Goal: Task Accomplishment & Management: Manage account settings

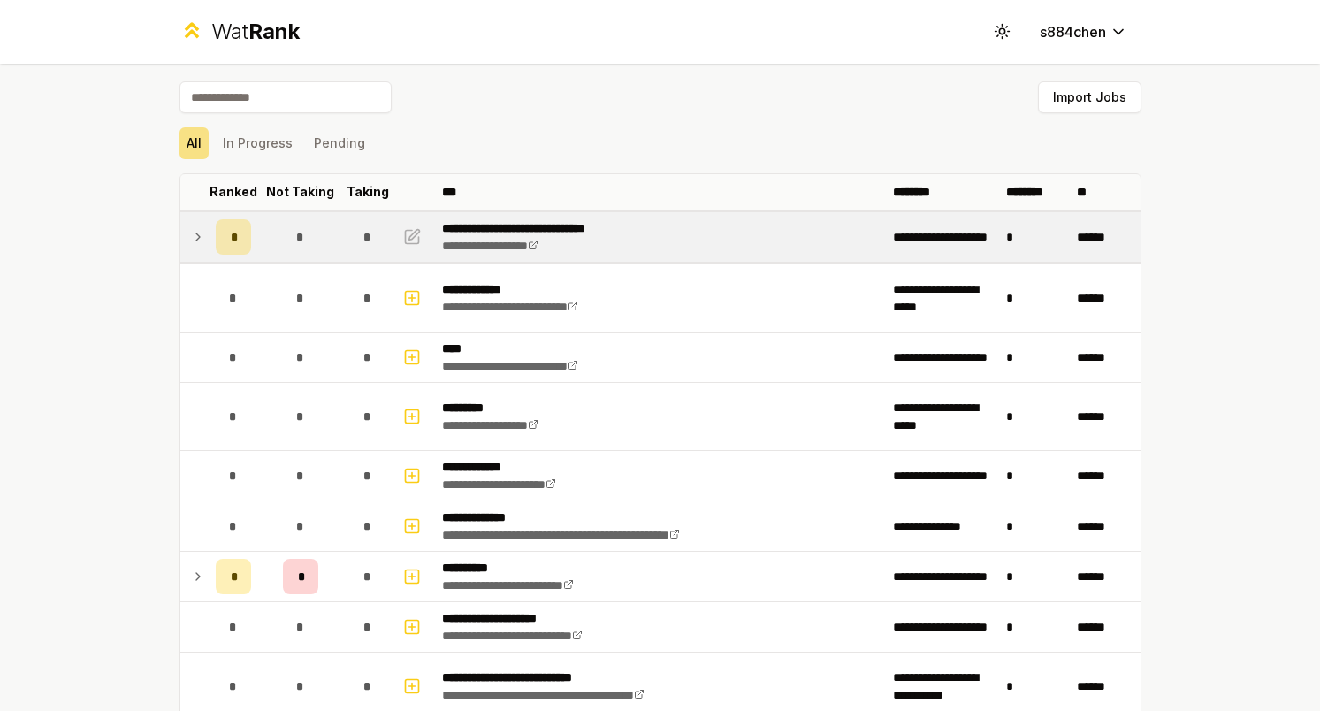
scroll to position [54, 0]
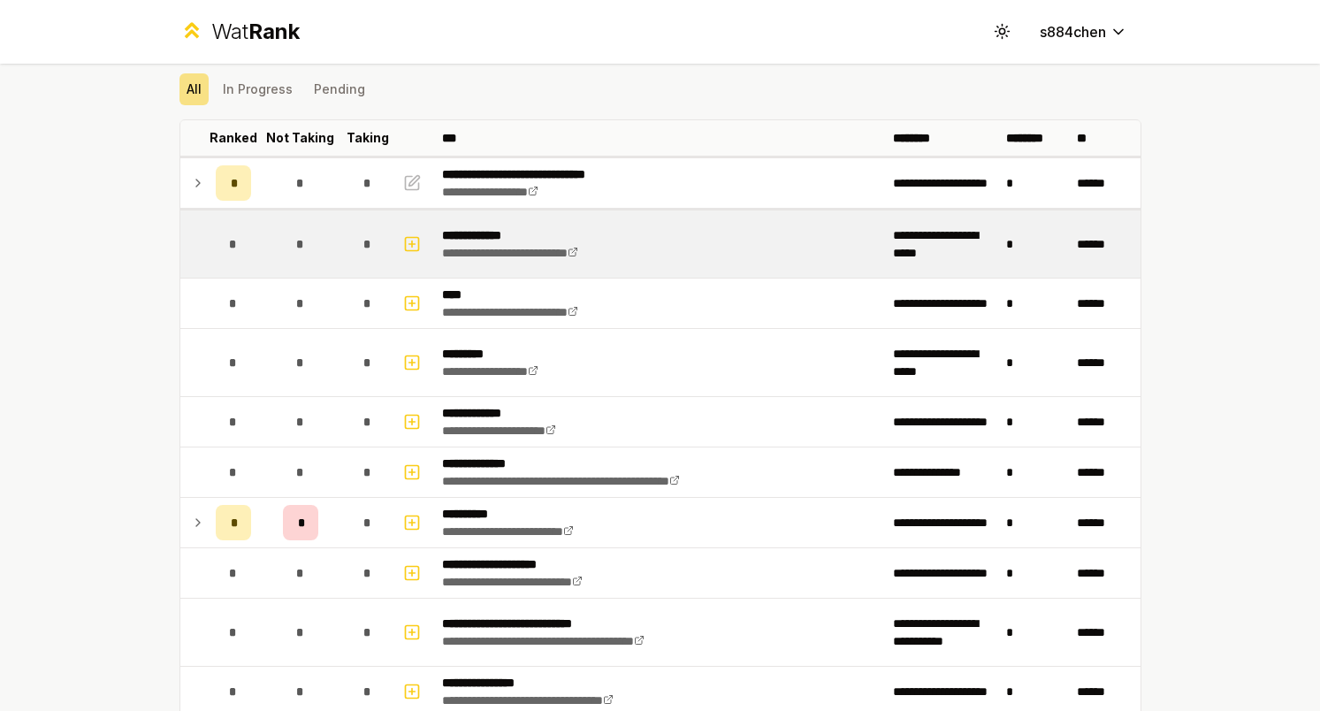
click at [565, 213] on td "**********" at bounding box center [660, 243] width 451 height 67
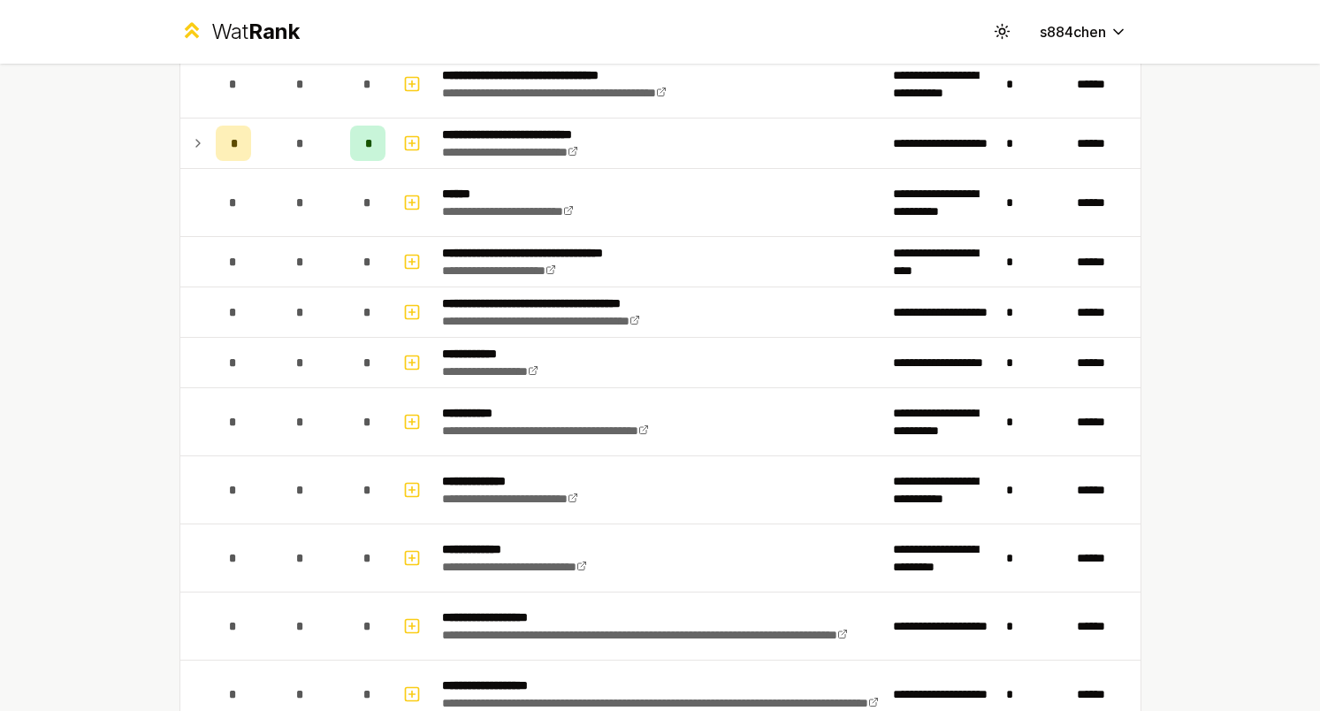
scroll to position [1670, 0]
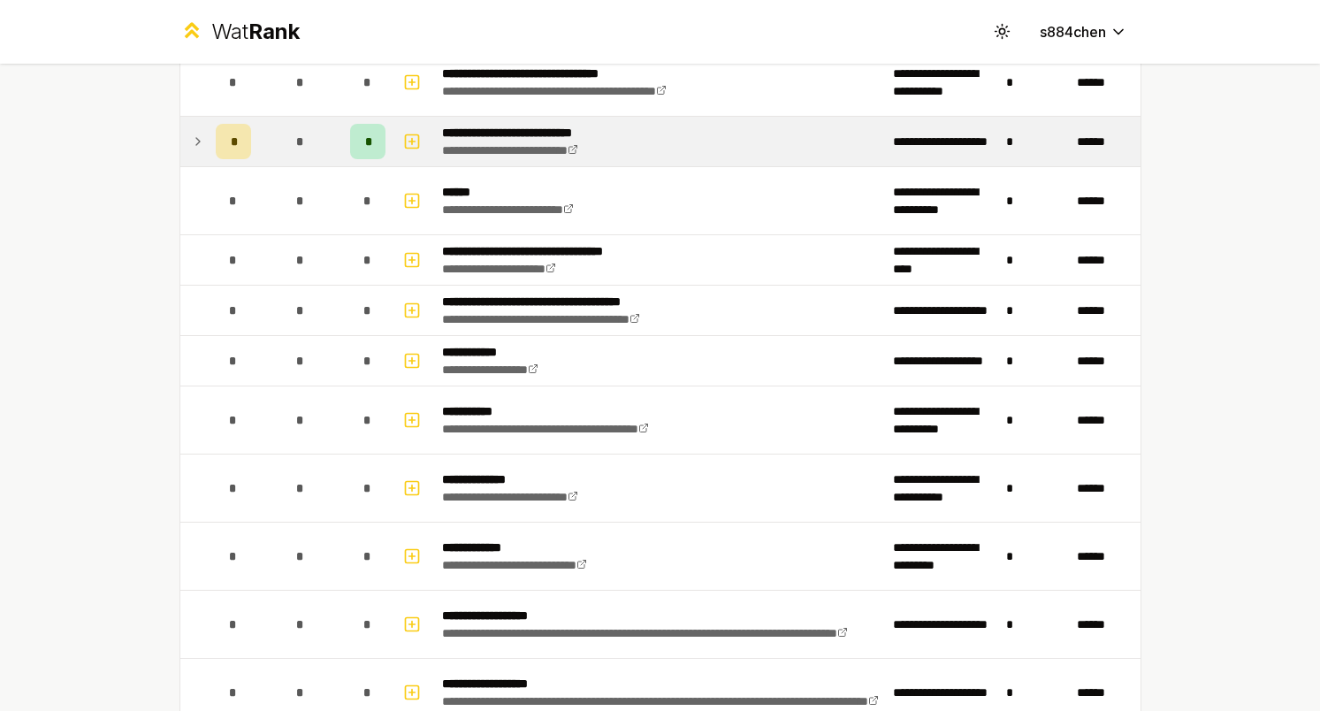
click at [619, 161] on td "**********" at bounding box center [660, 142] width 451 height 50
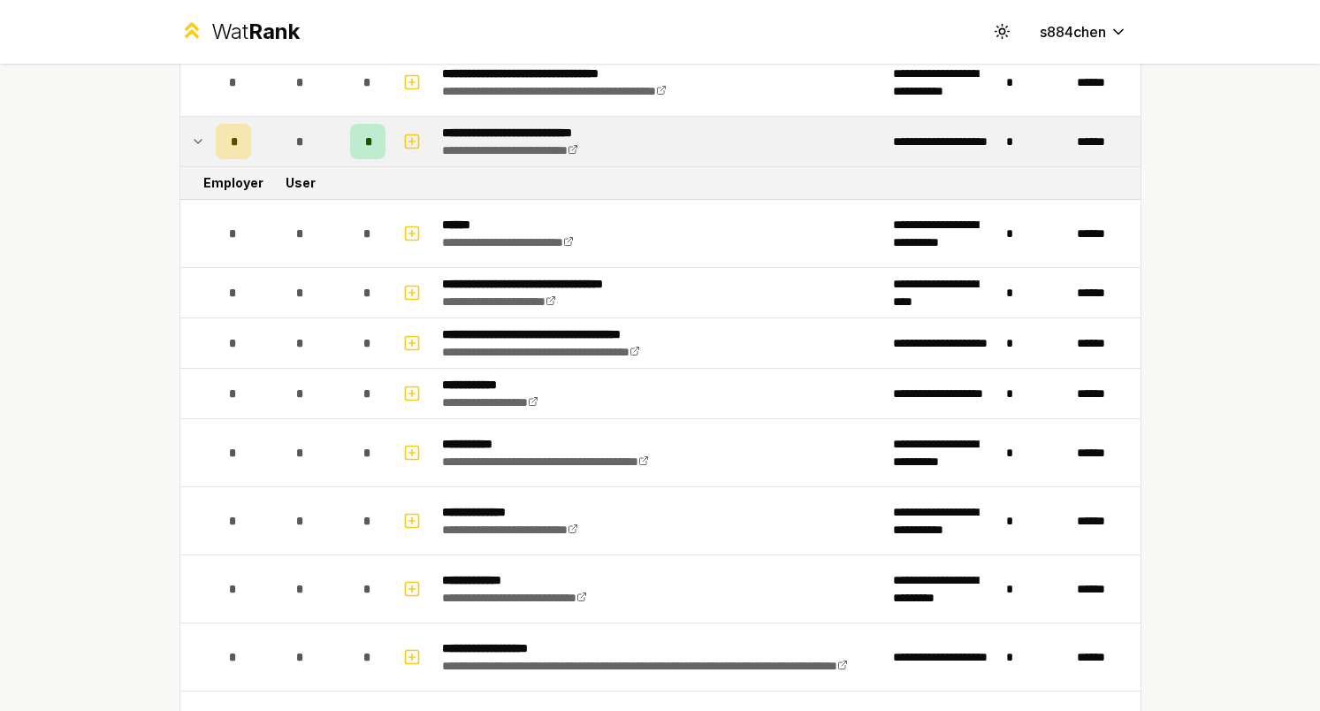
click at [655, 159] on td "**********" at bounding box center [660, 142] width 451 height 50
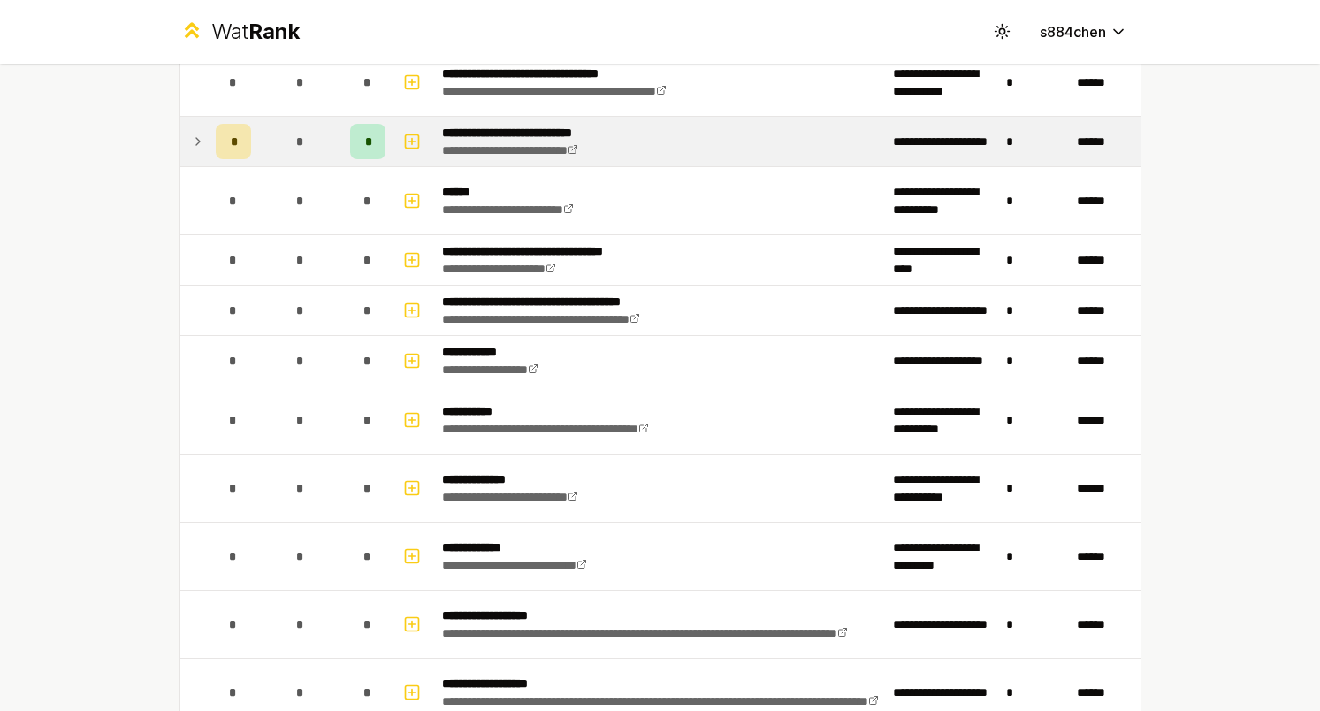
click at [198, 135] on icon at bounding box center [198, 141] width 14 height 21
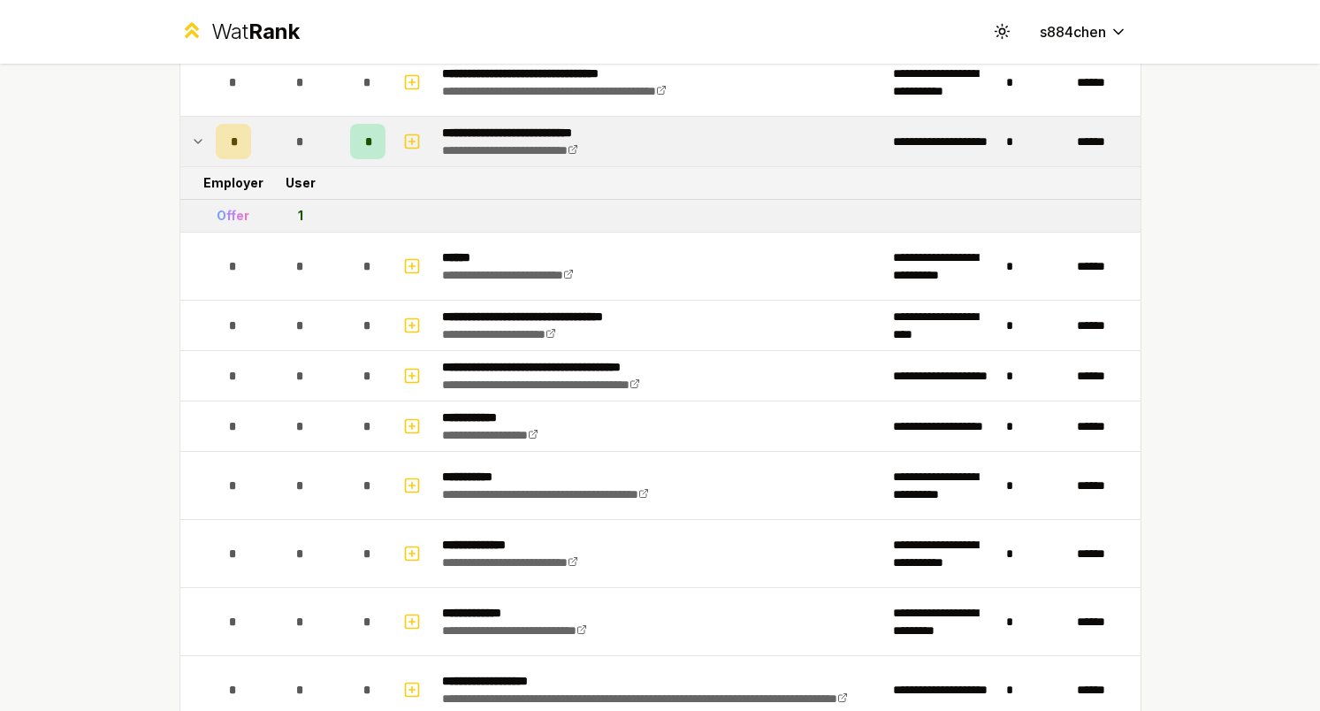
click at [198, 135] on icon at bounding box center [198, 141] width 14 height 21
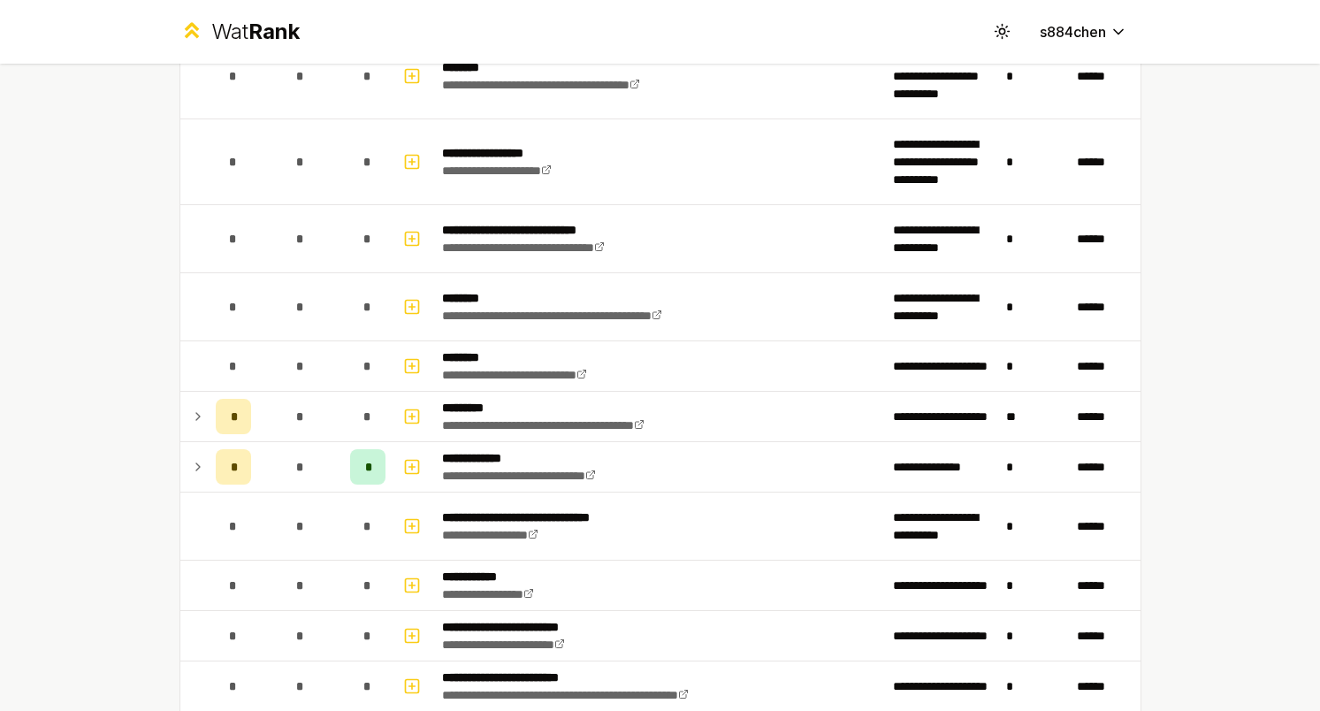
scroll to position [2737, 0]
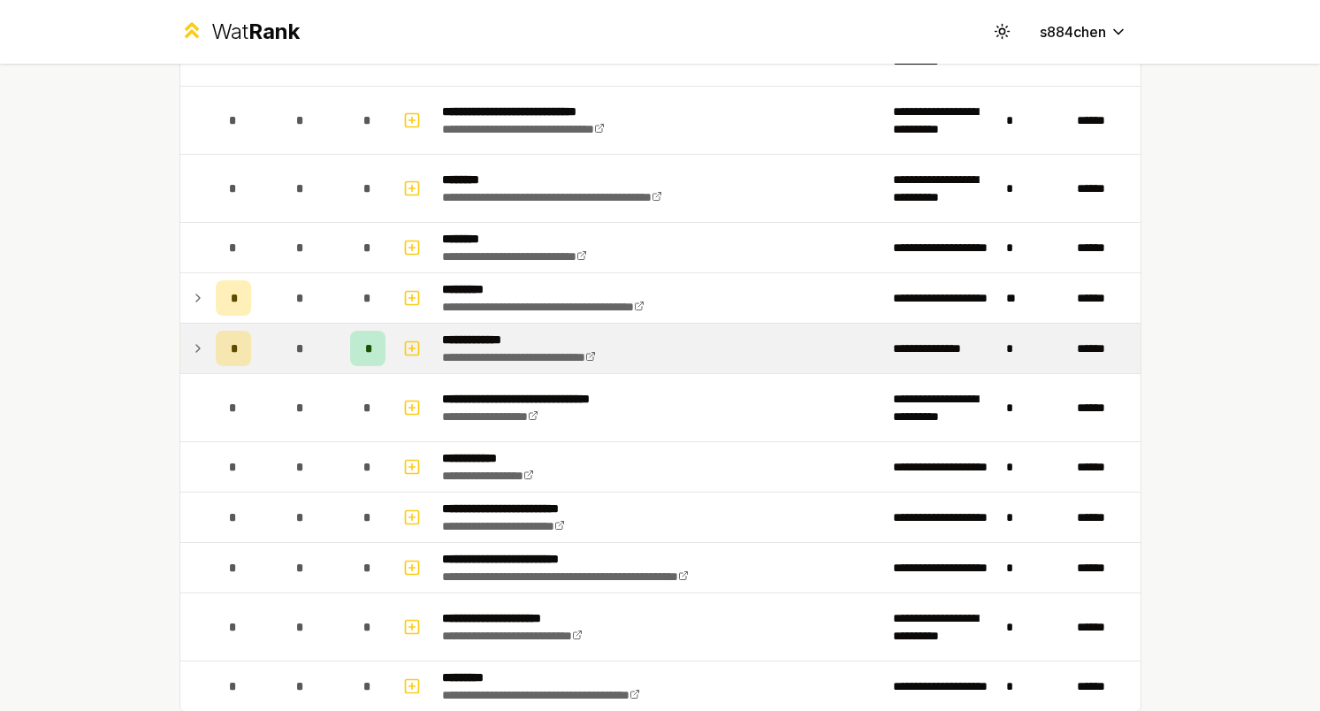
click at [207, 341] on td at bounding box center [194, 349] width 28 height 50
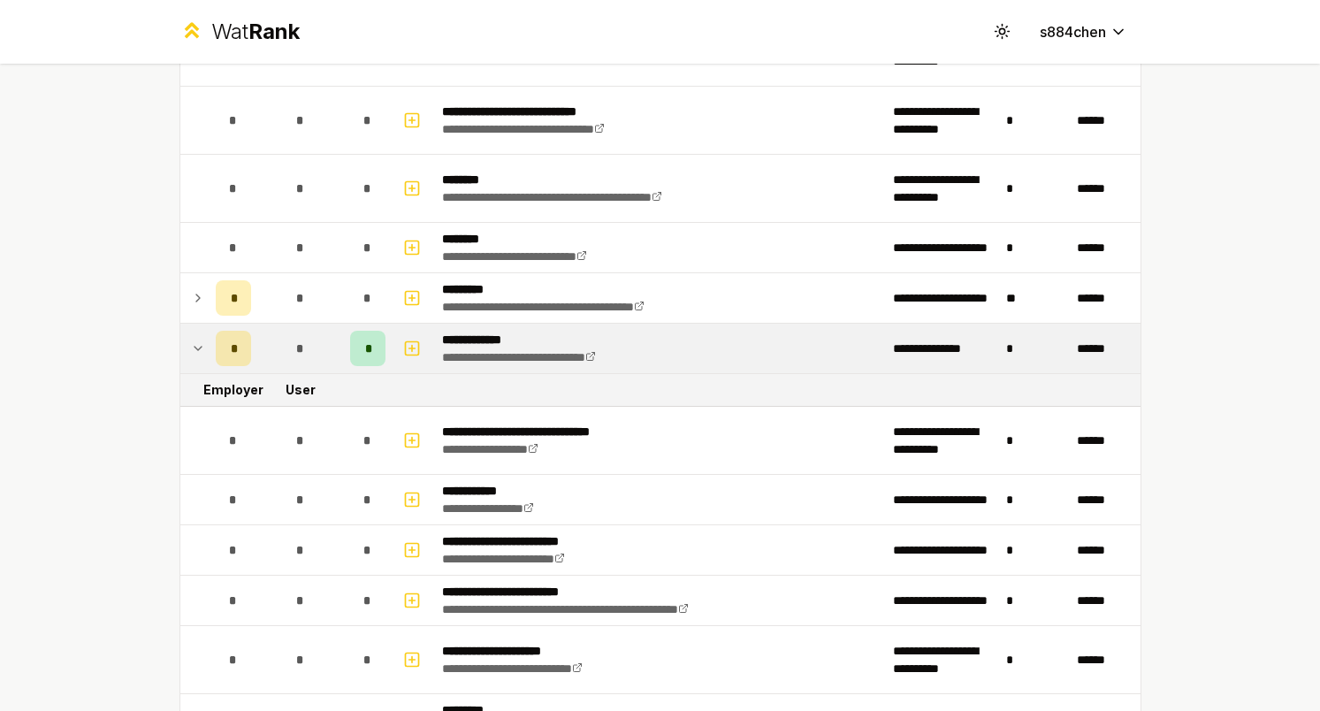
click at [206, 341] on td at bounding box center [194, 349] width 28 height 50
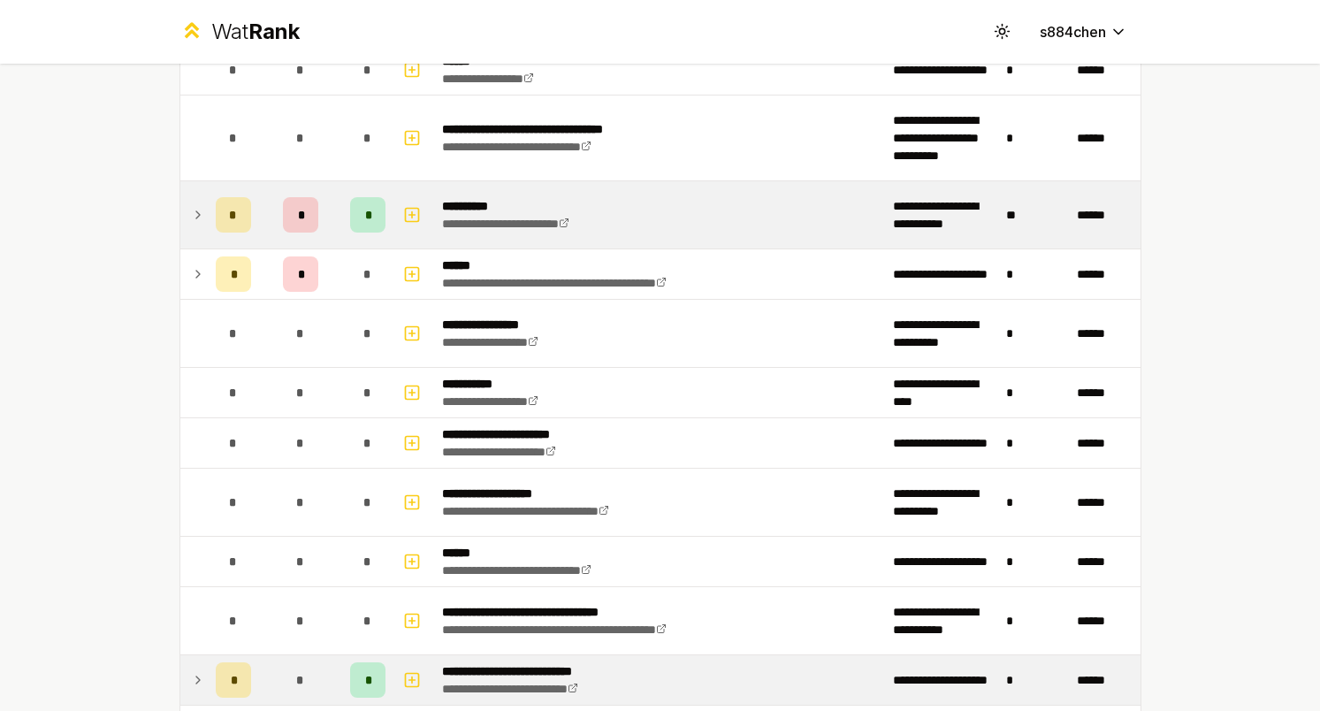
scroll to position [1126, 0]
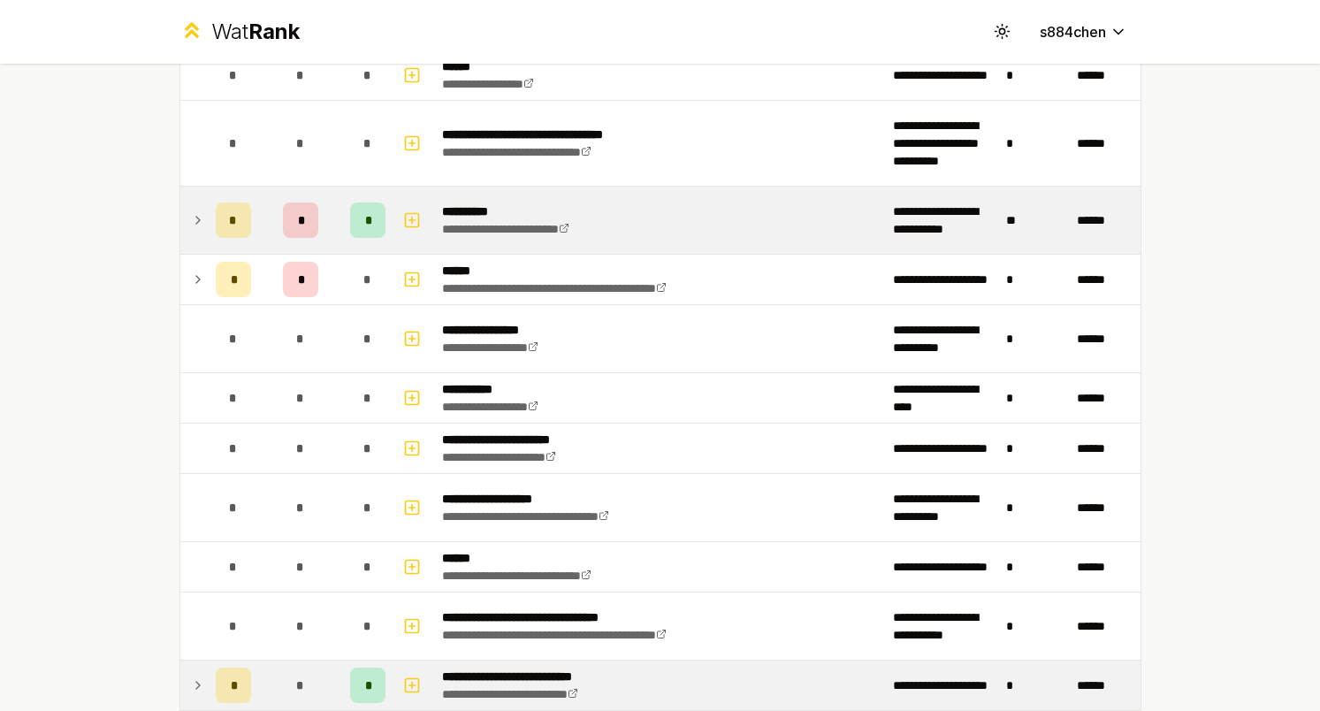
click at [201, 225] on icon at bounding box center [198, 220] width 14 height 21
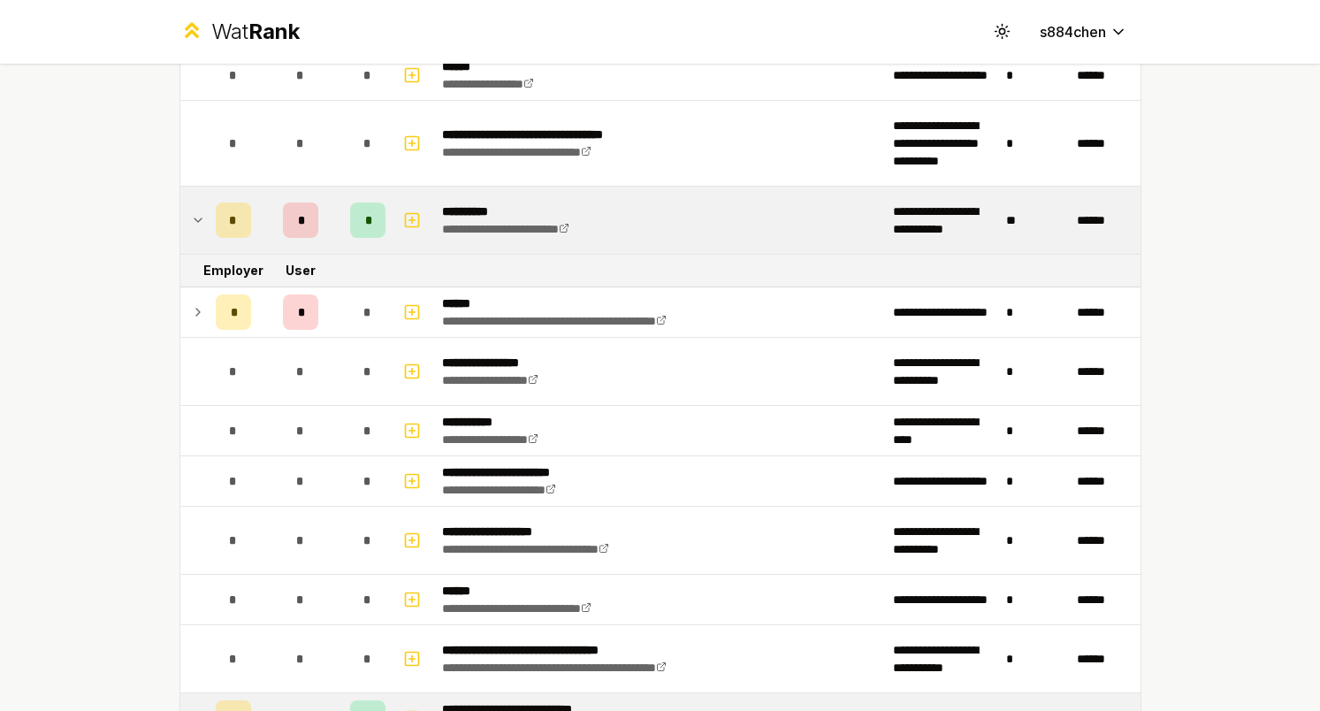
click at [200, 215] on icon at bounding box center [198, 220] width 14 height 21
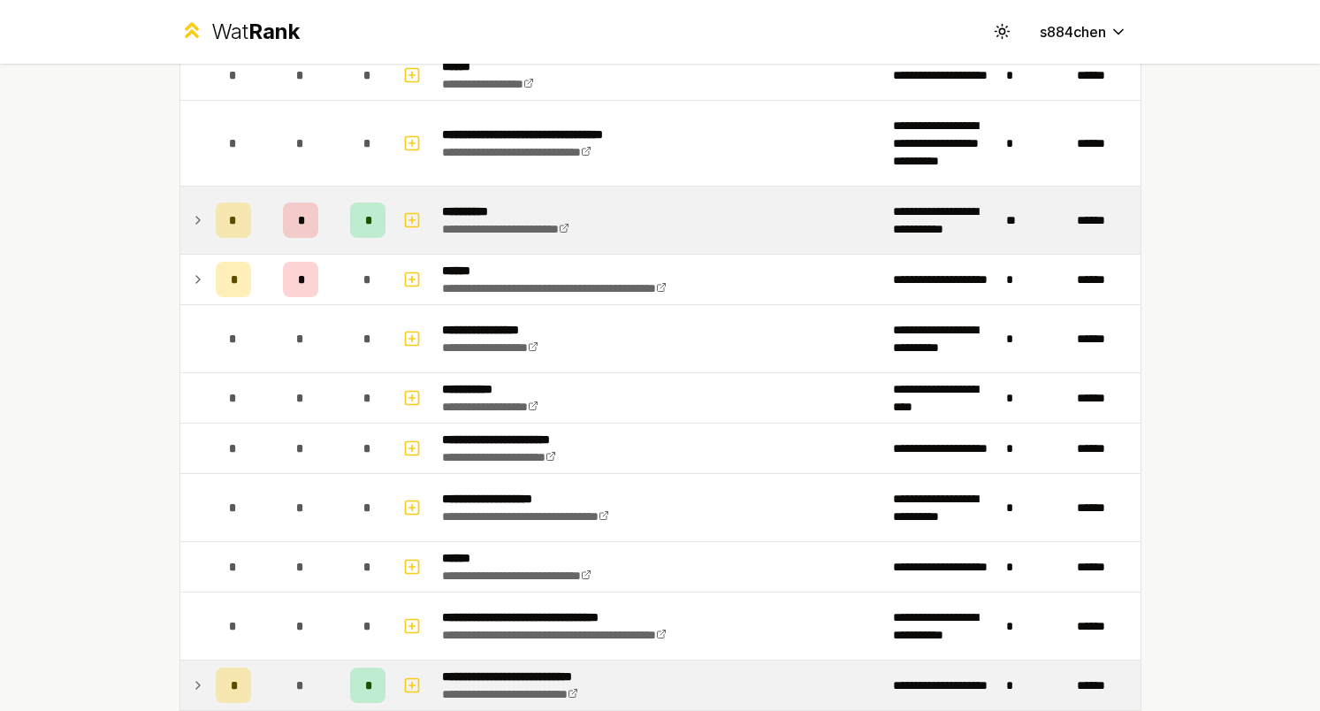
click at [200, 215] on icon at bounding box center [198, 220] width 14 height 21
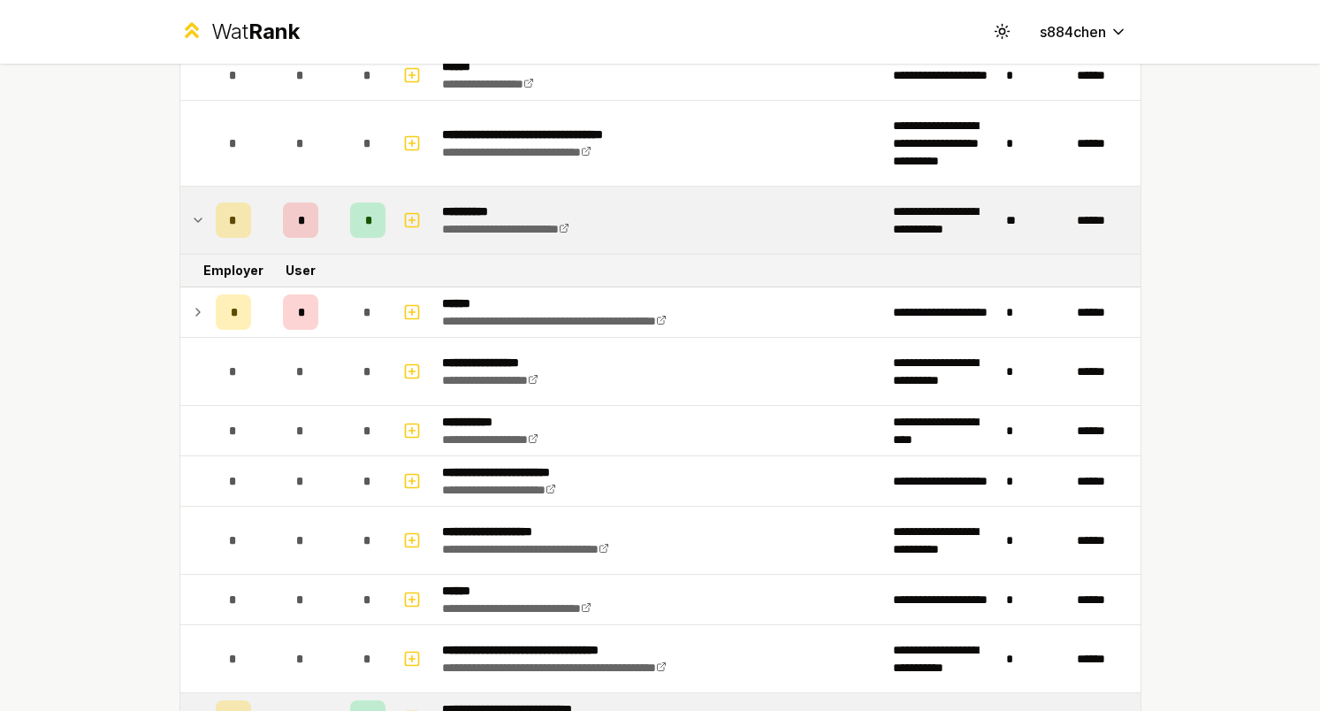
click at [200, 215] on icon at bounding box center [198, 220] width 14 height 21
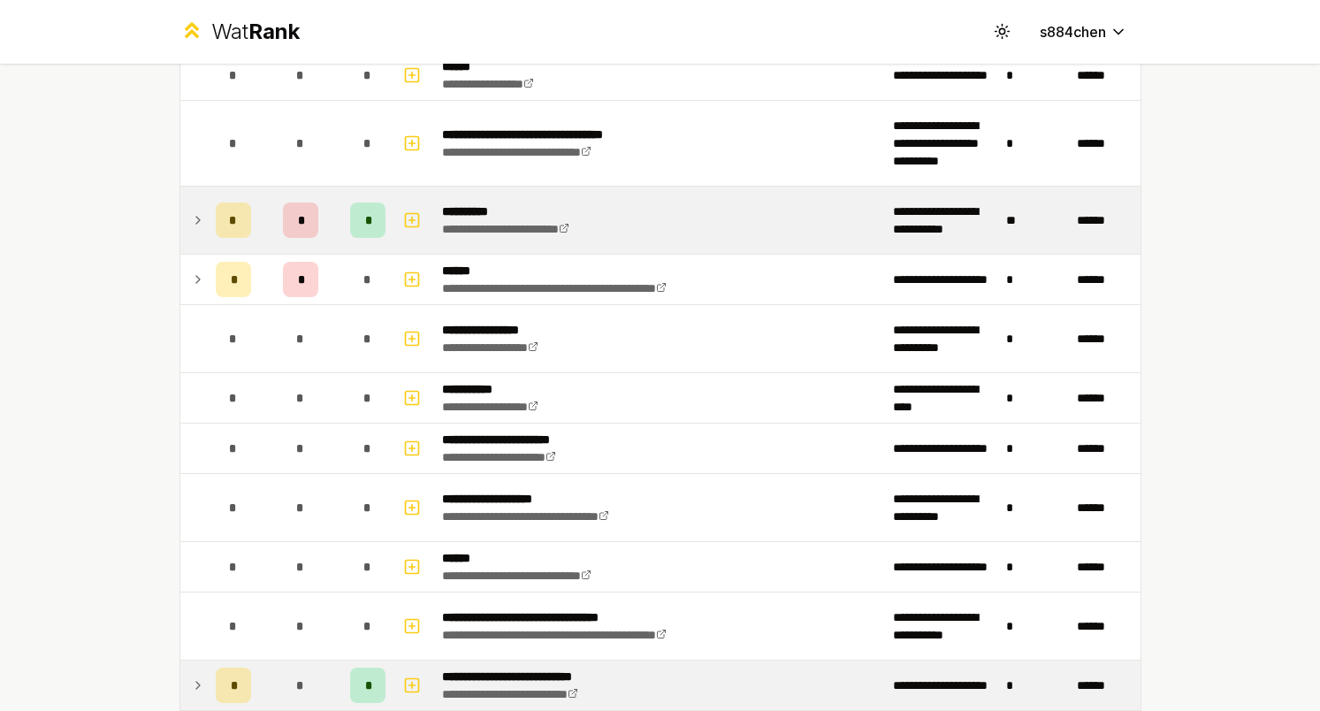
click at [200, 215] on icon at bounding box center [198, 220] width 14 height 21
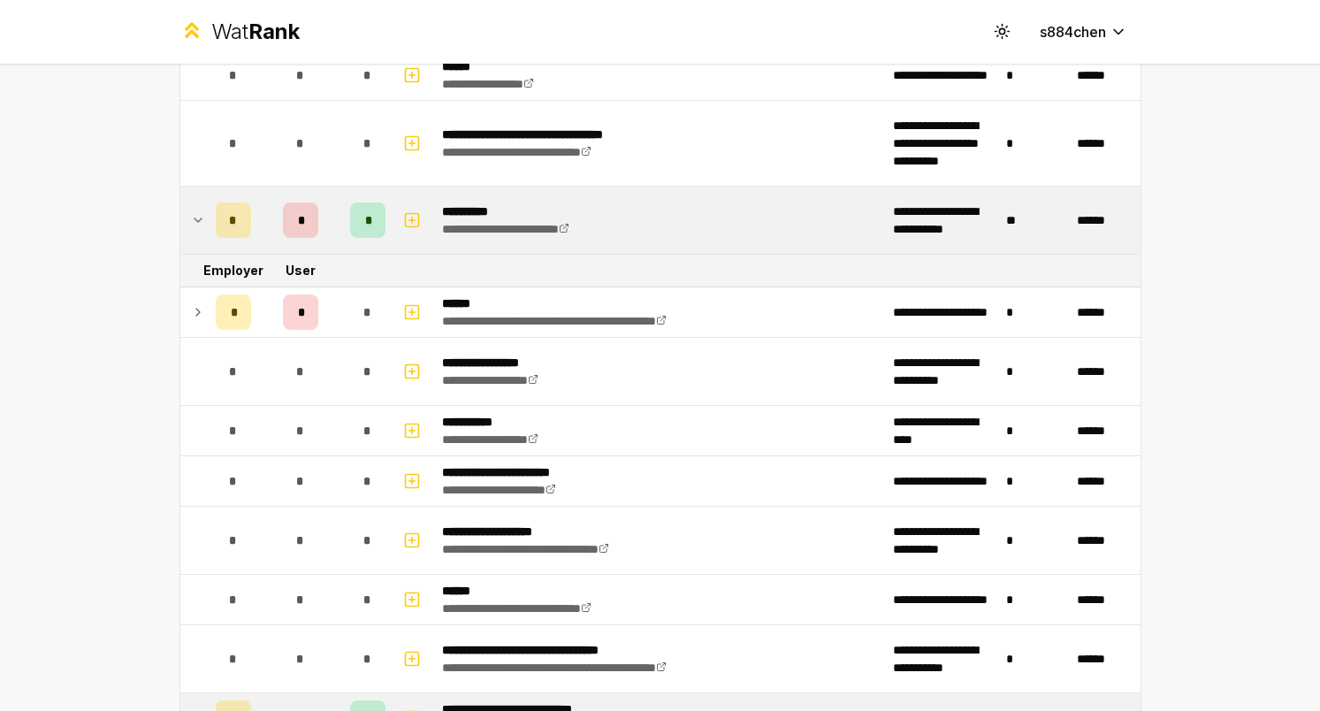
click at [200, 215] on icon at bounding box center [198, 220] width 14 height 21
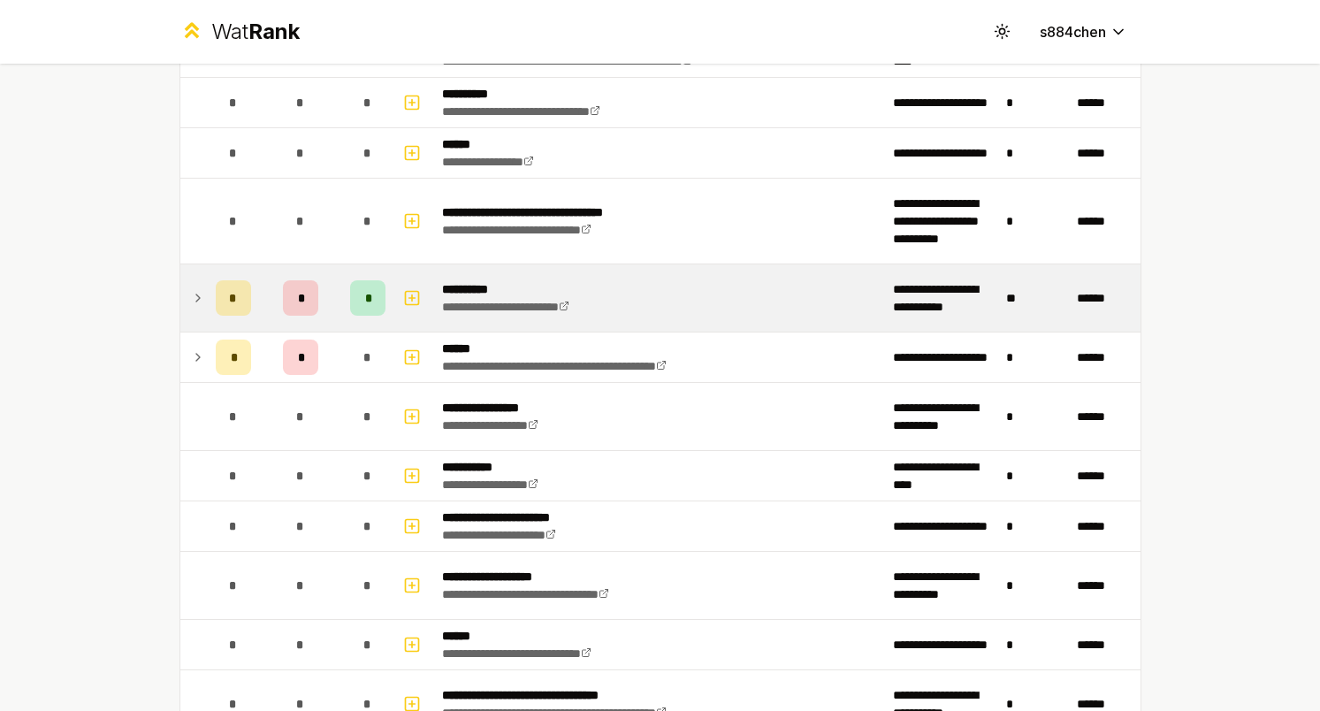
click at [242, 284] on div "*" at bounding box center [233, 297] width 35 height 35
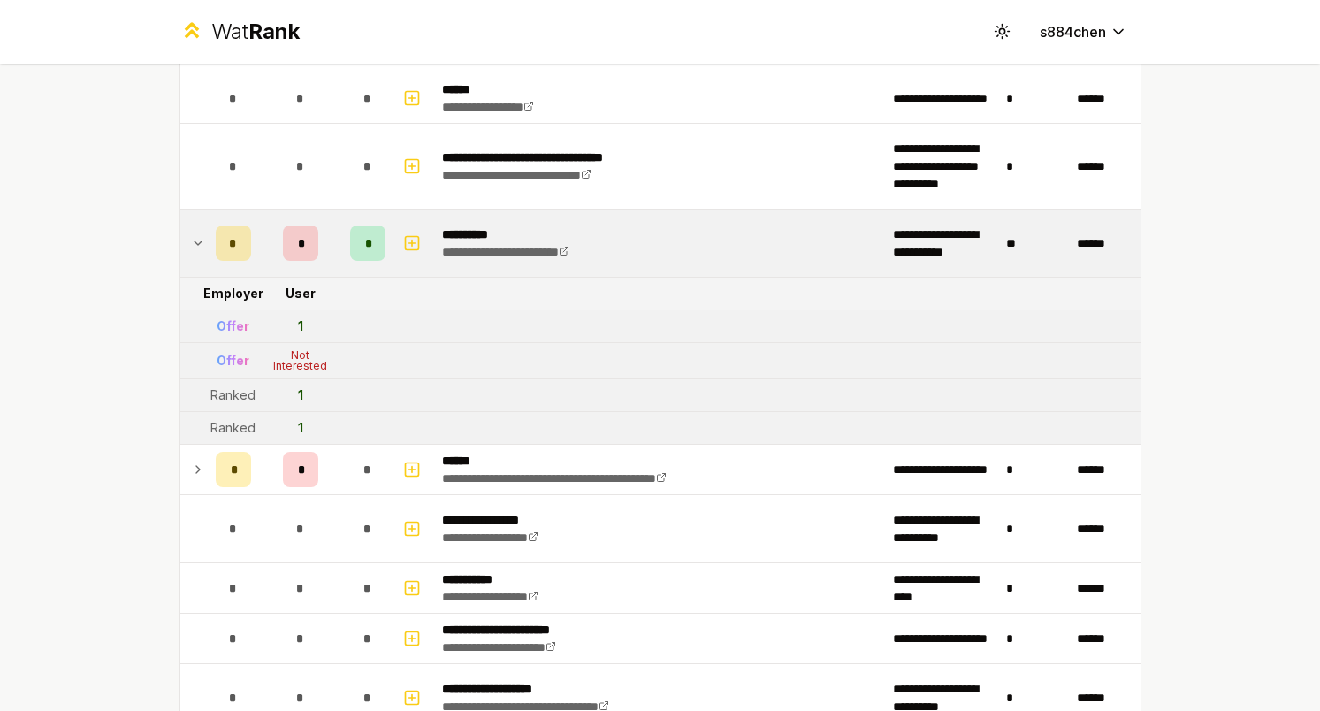
click at [230, 257] on div "*" at bounding box center [233, 242] width 35 height 35
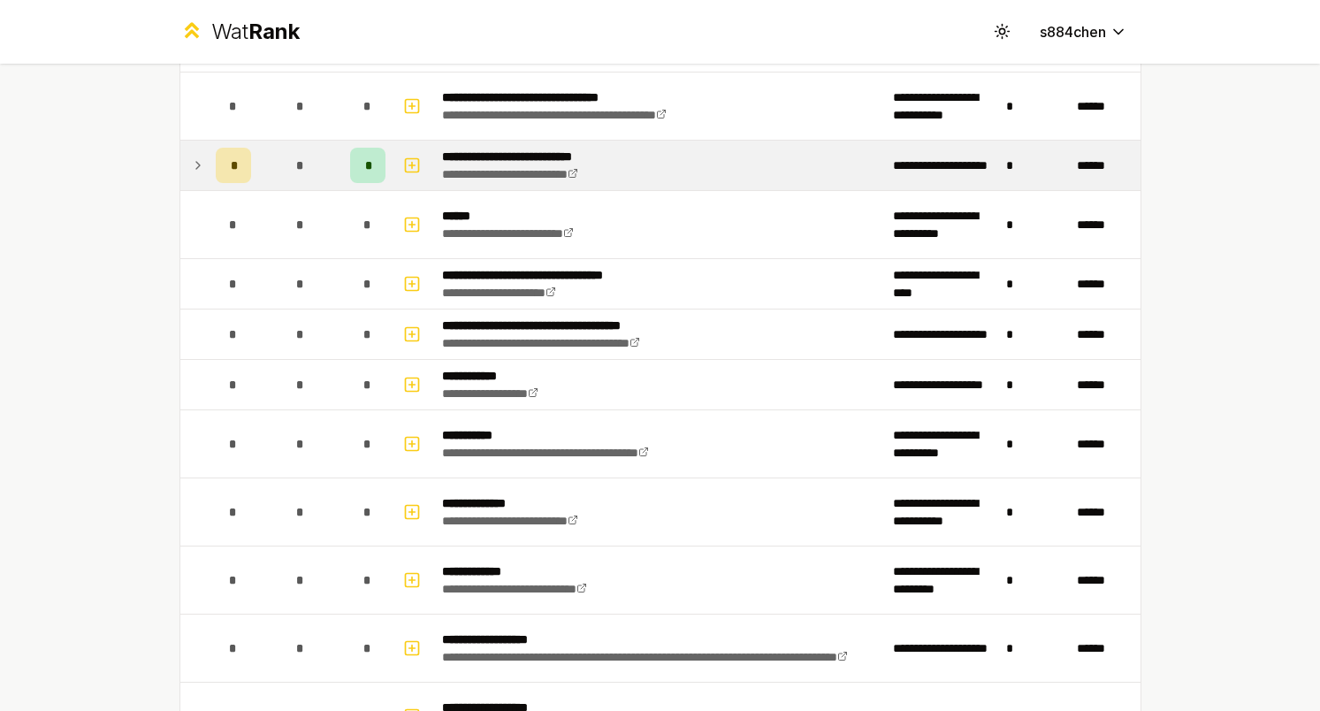
scroll to position [1623, 0]
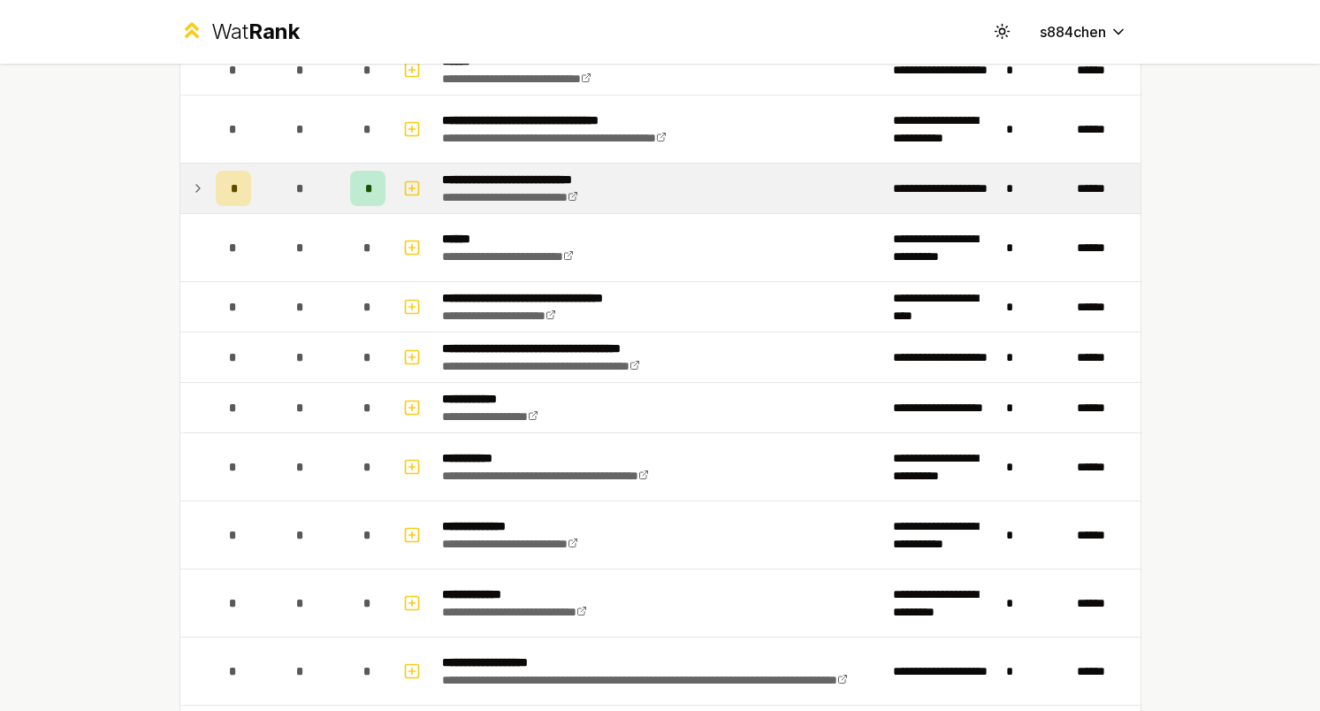
click at [231, 187] on span "*" at bounding box center [233, 188] width 5 height 18
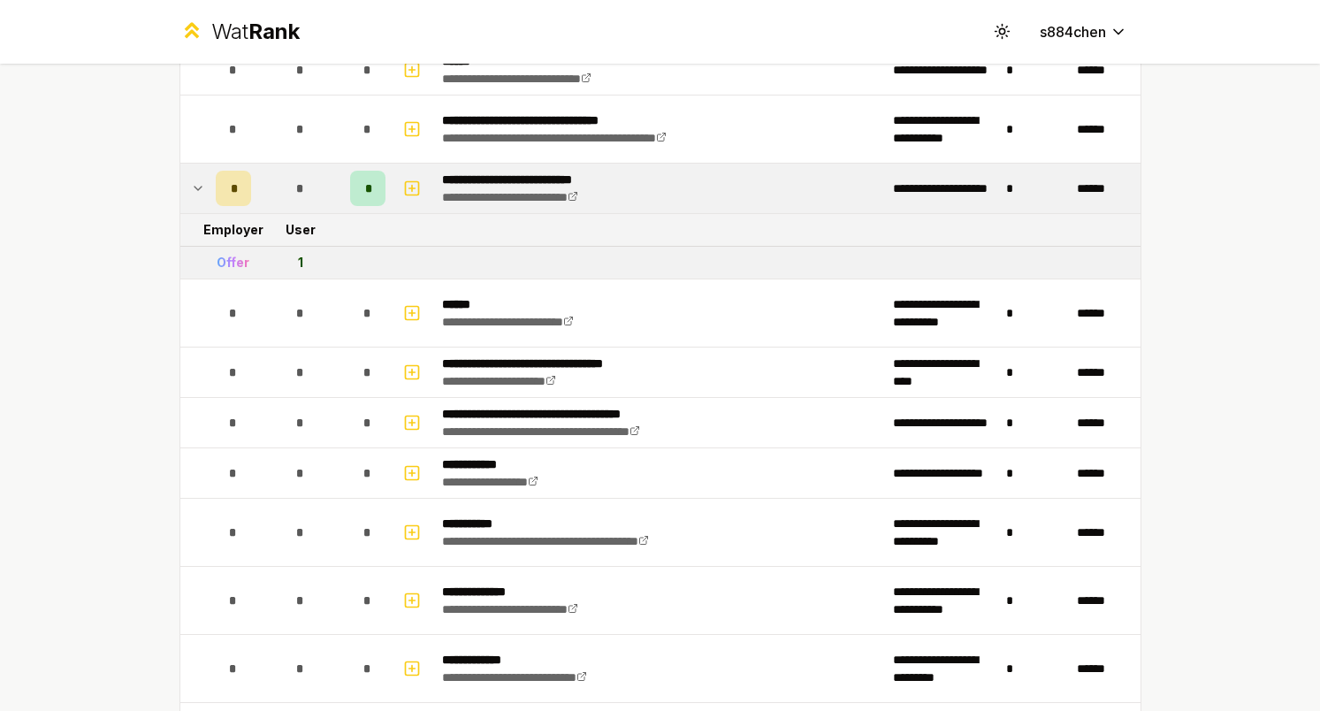
click at [229, 187] on div "*" at bounding box center [233, 188] width 35 height 35
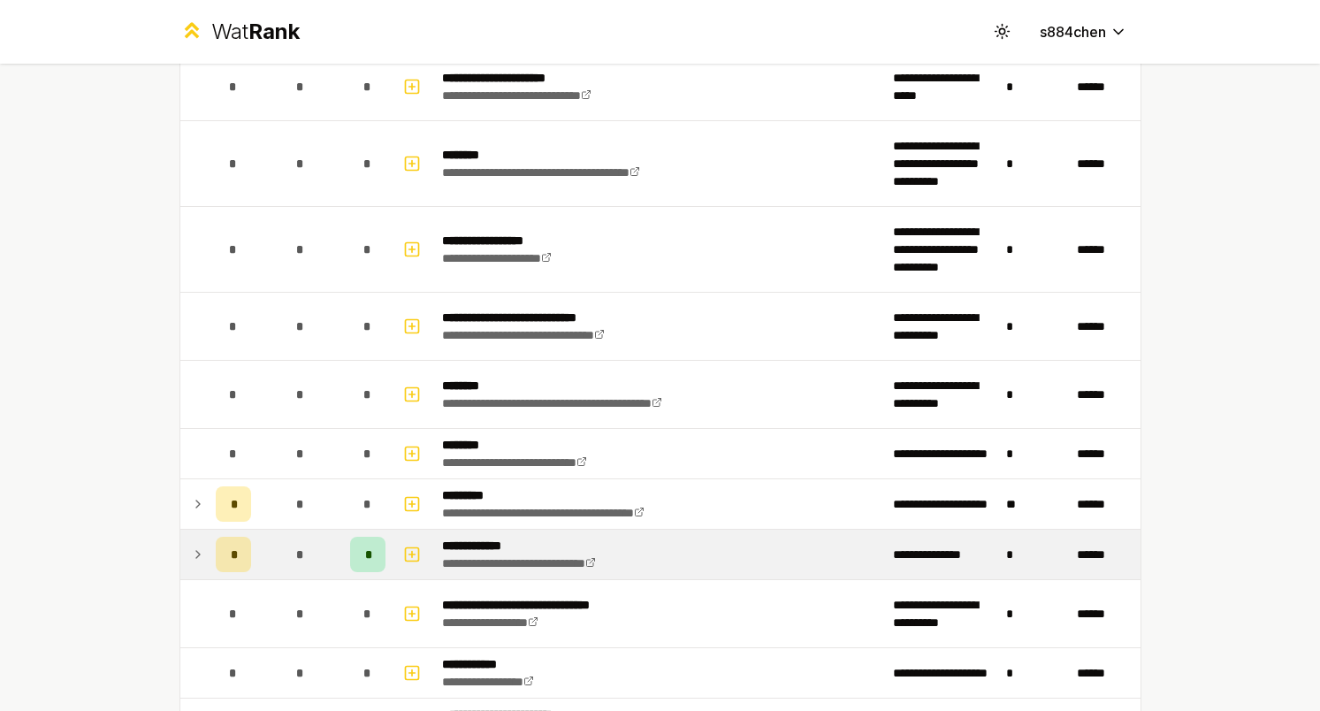
scroll to position [2559, 0]
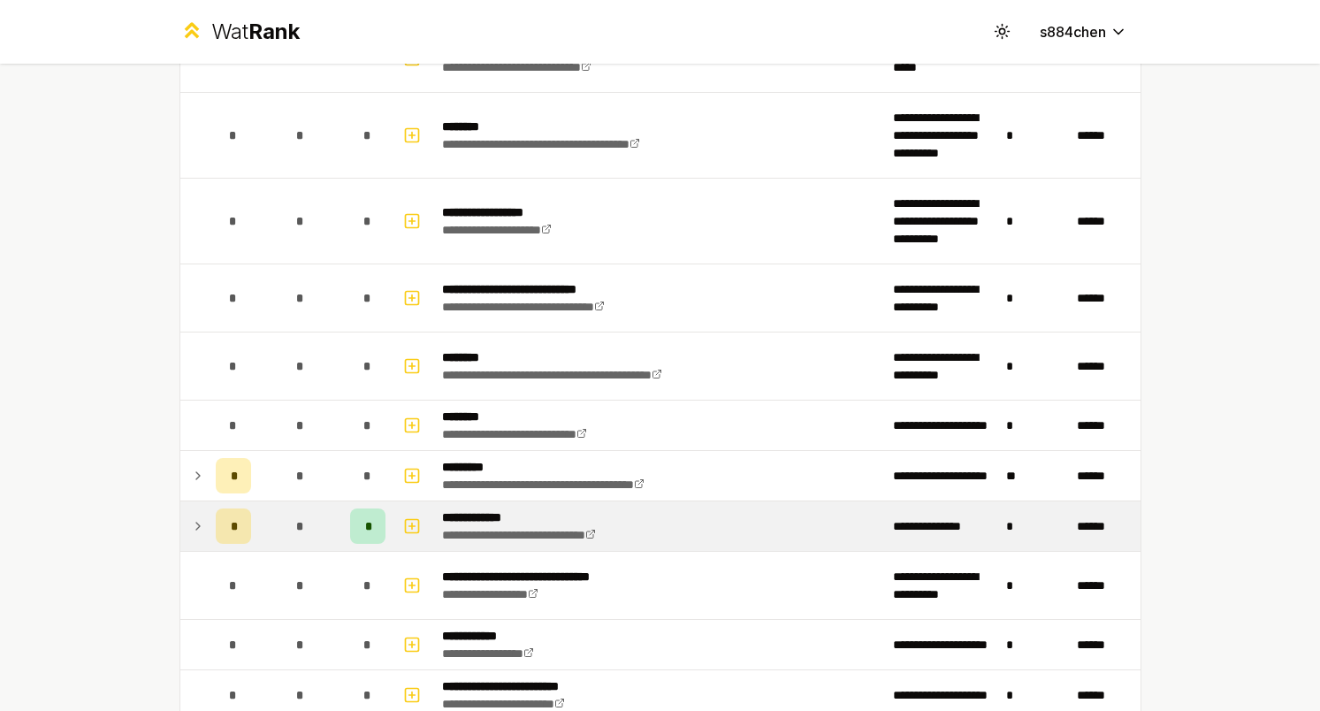
click at [285, 518] on div "*" at bounding box center [300, 525] width 35 height 35
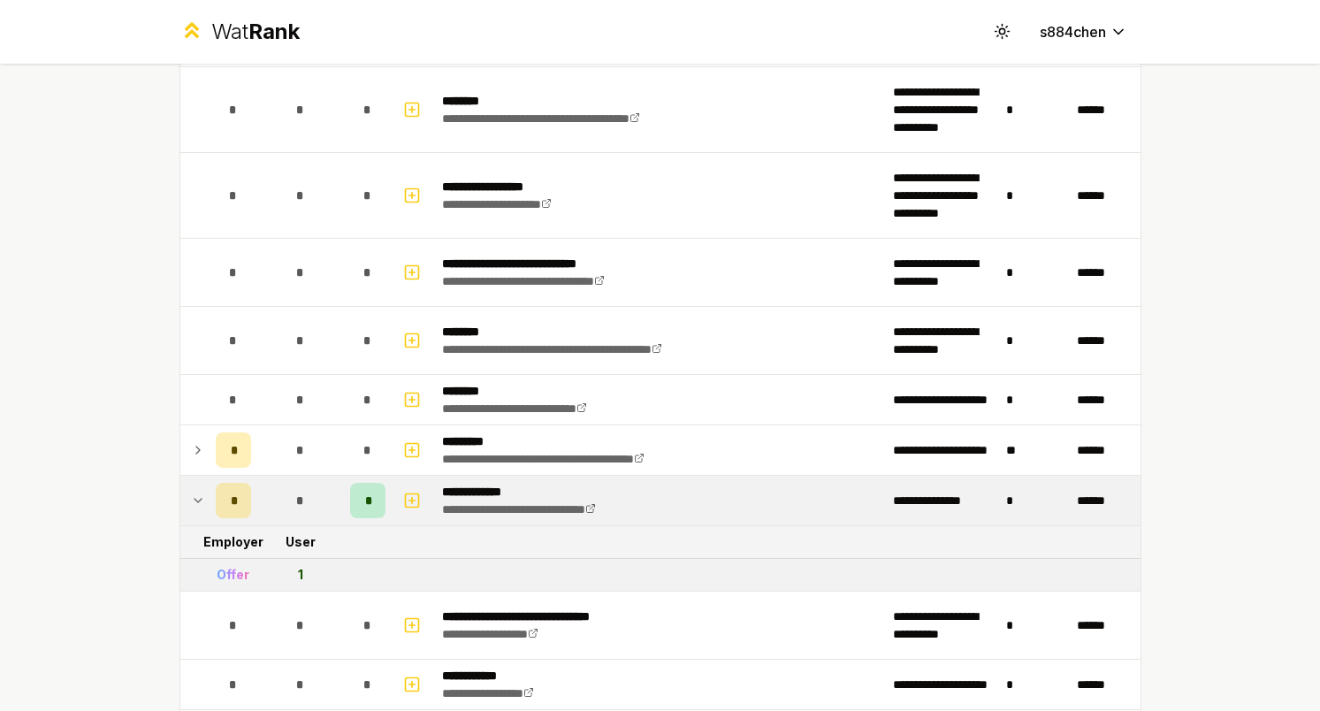
click at [284, 501] on div "*" at bounding box center [300, 500] width 35 height 35
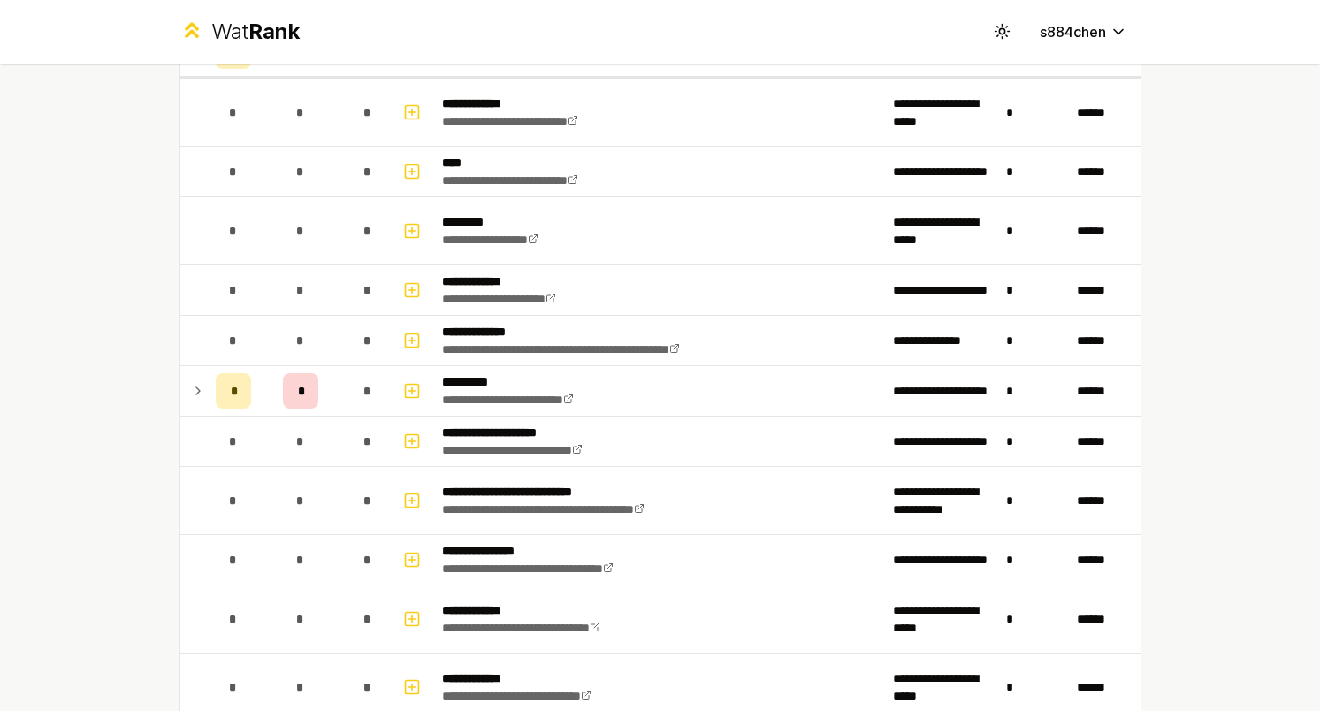
scroll to position [0, 0]
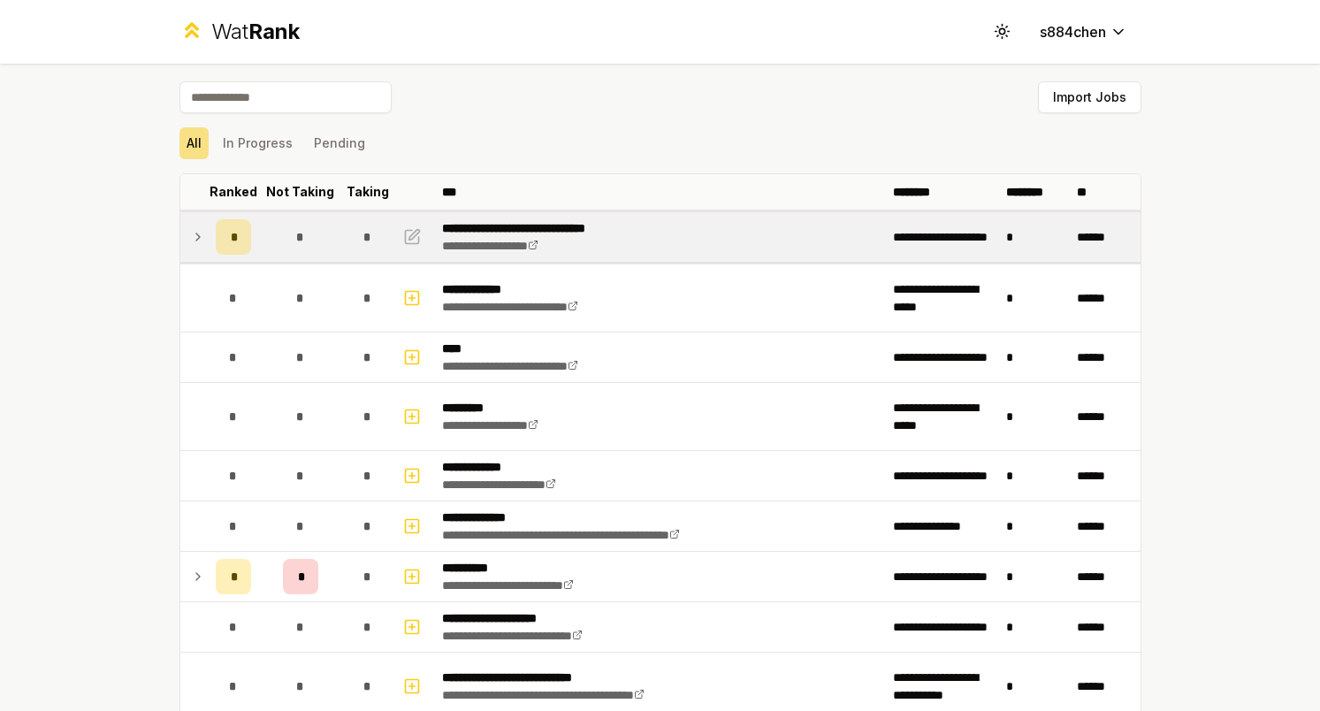
click at [335, 246] on td "*" at bounding box center [300, 237] width 85 height 50
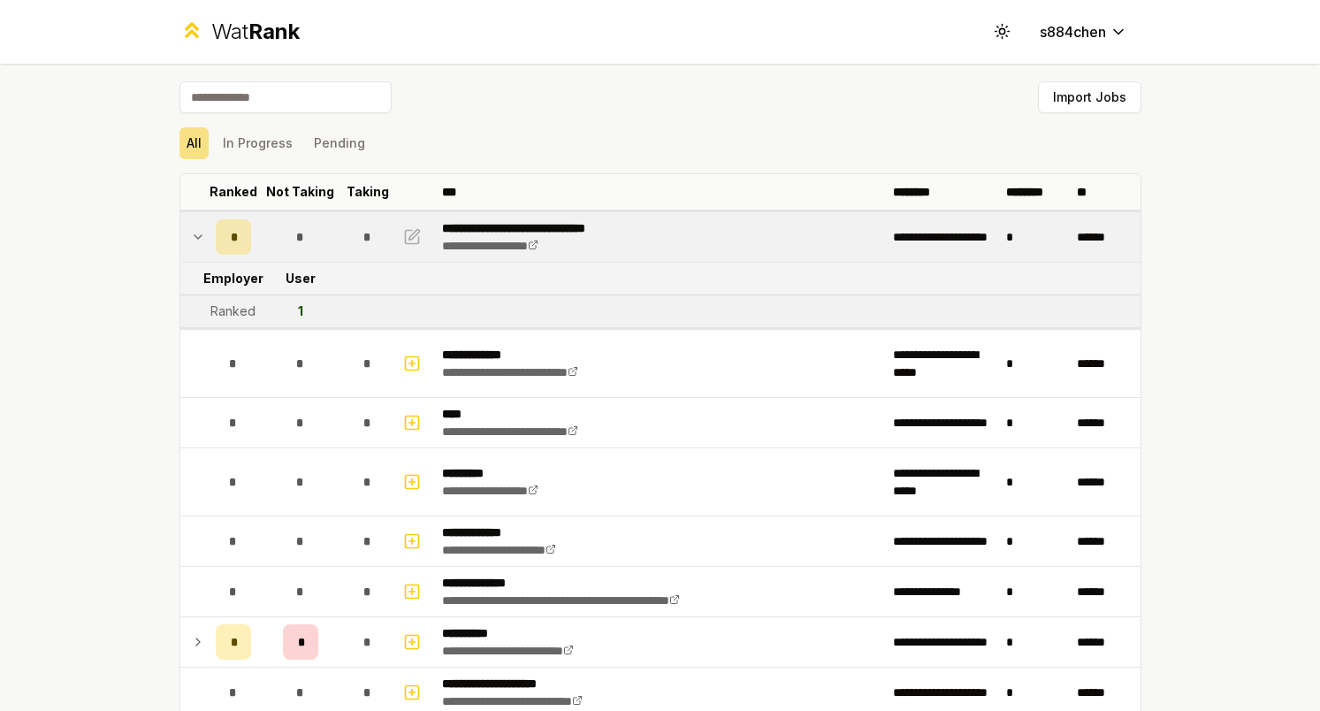
click at [335, 246] on td "*" at bounding box center [300, 237] width 85 height 50
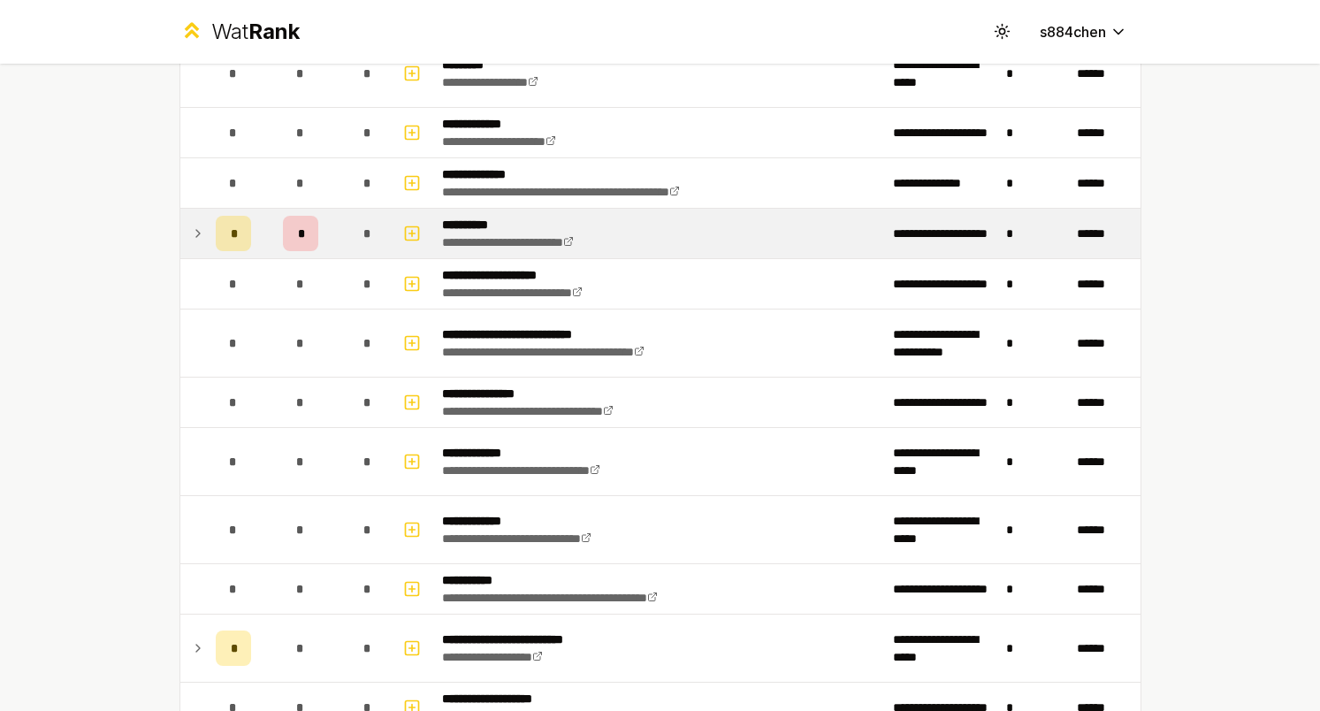
scroll to position [349, 0]
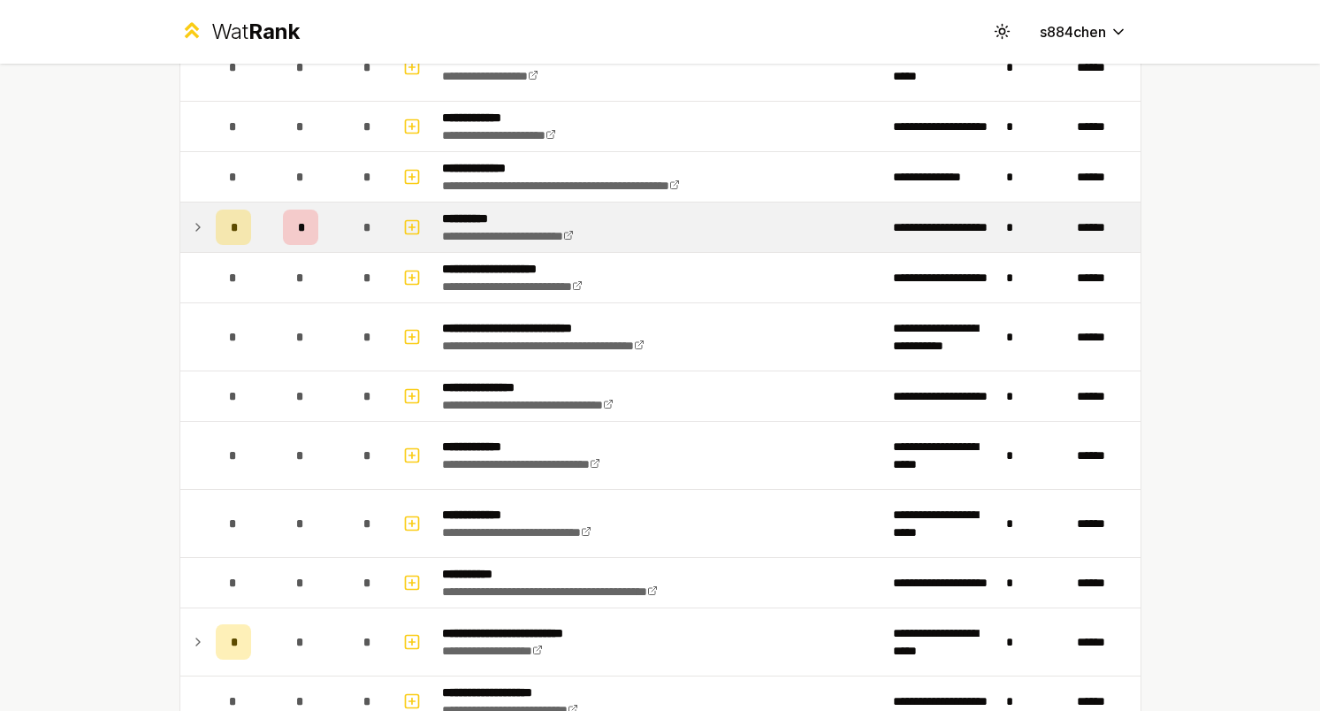
click at [199, 237] on icon at bounding box center [198, 227] width 14 height 21
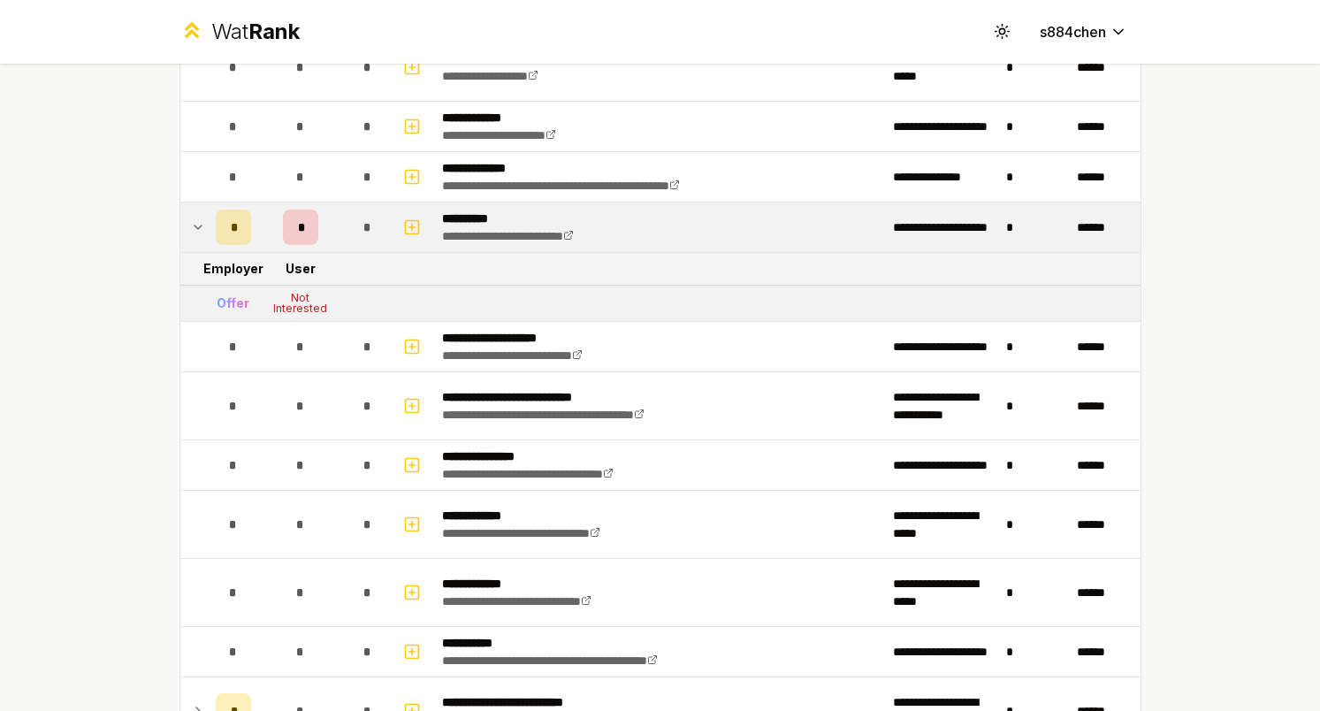
click at [199, 237] on icon at bounding box center [198, 227] width 14 height 21
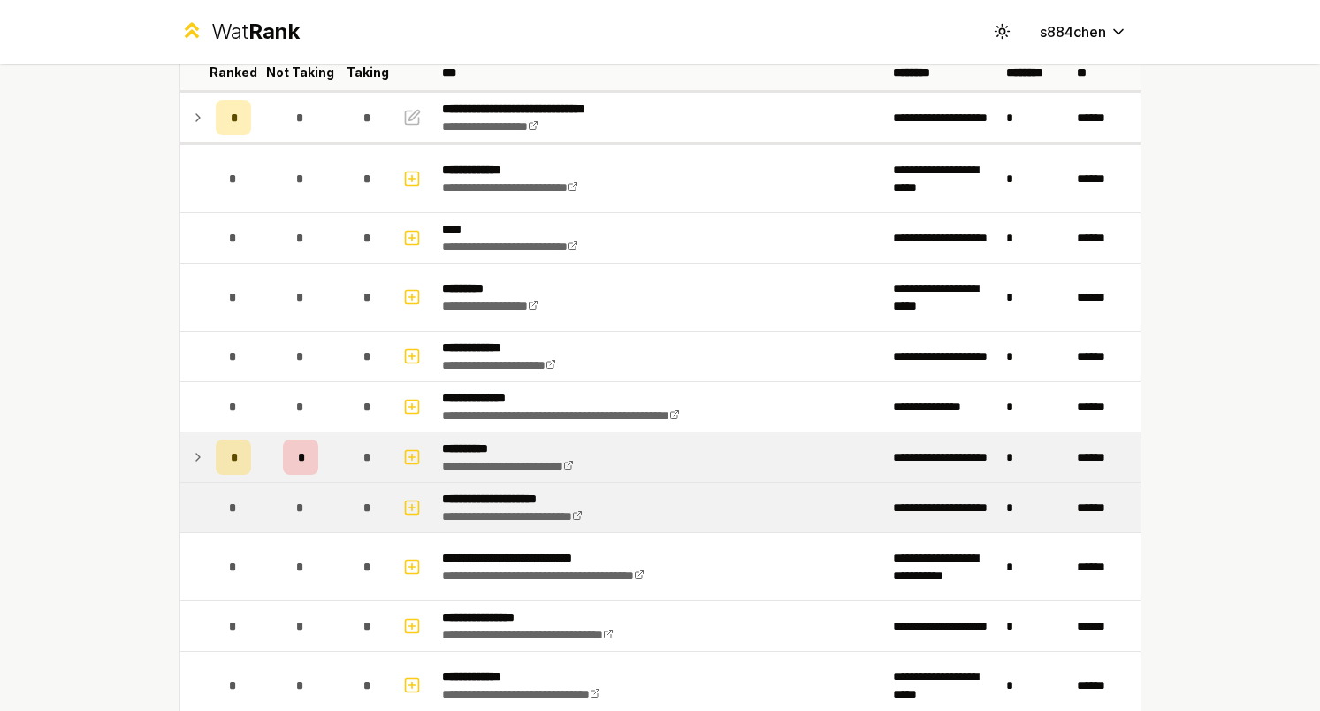
scroll to position [131, 0]
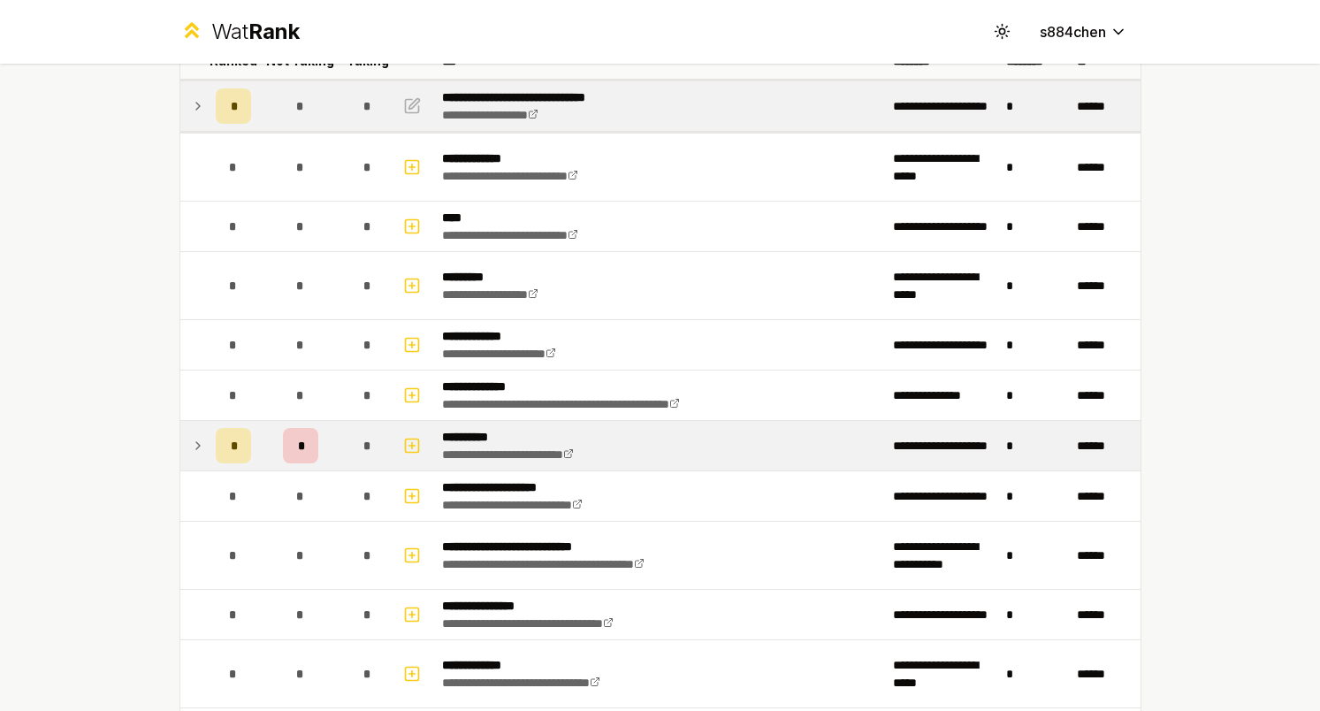
click at [207, 105] on td at bounding box center [194, 106] width 28 height 50
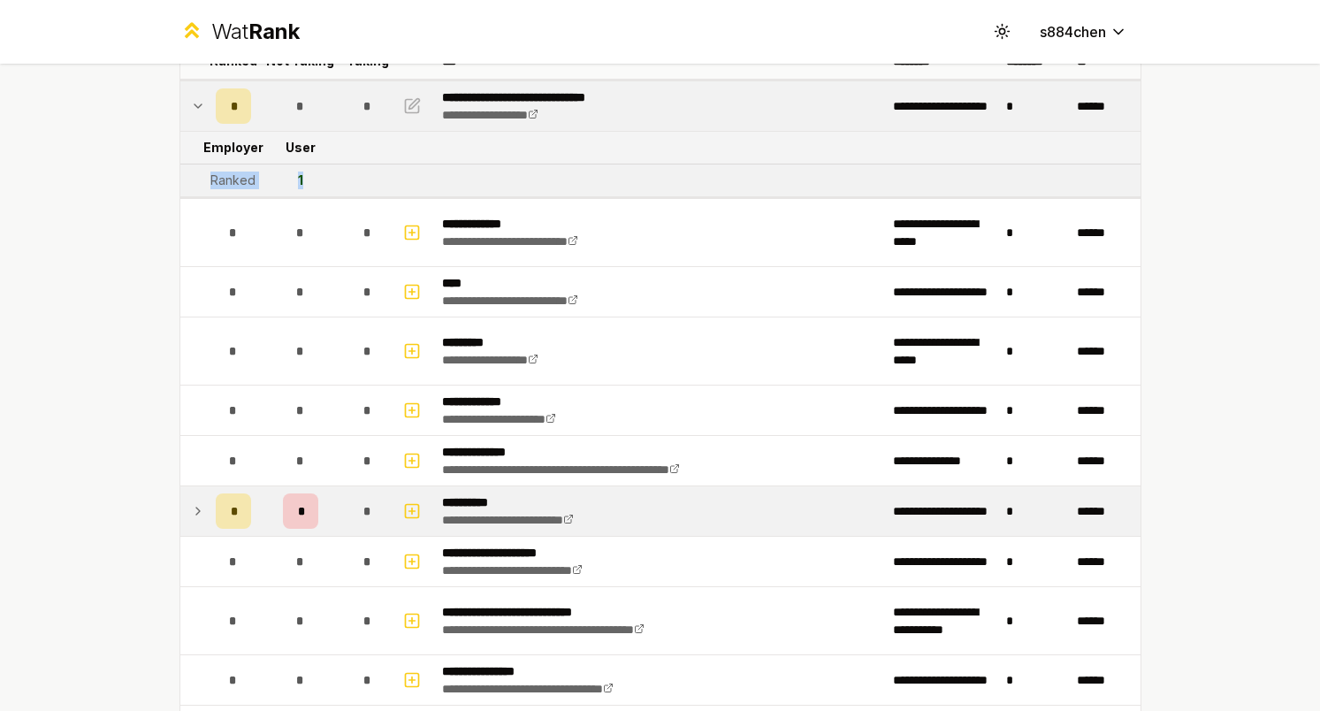
drag, startPoint x: 208, startPoint y: 189, endPoint x: 377, endPoint y: 189, distance: 168.9
click at [377, 189] on tr "Ranked 1" at bounding box center [660, 180] width 960 height 33
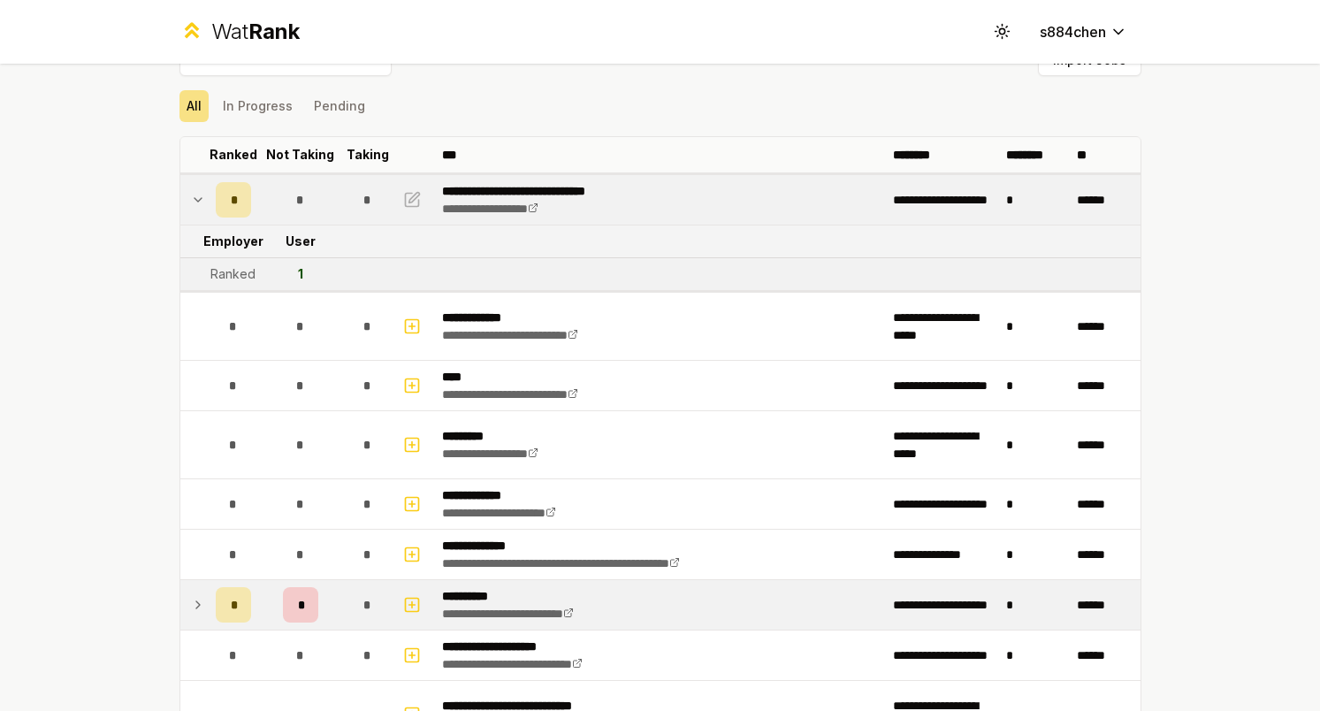
scroll to position [0, 0]
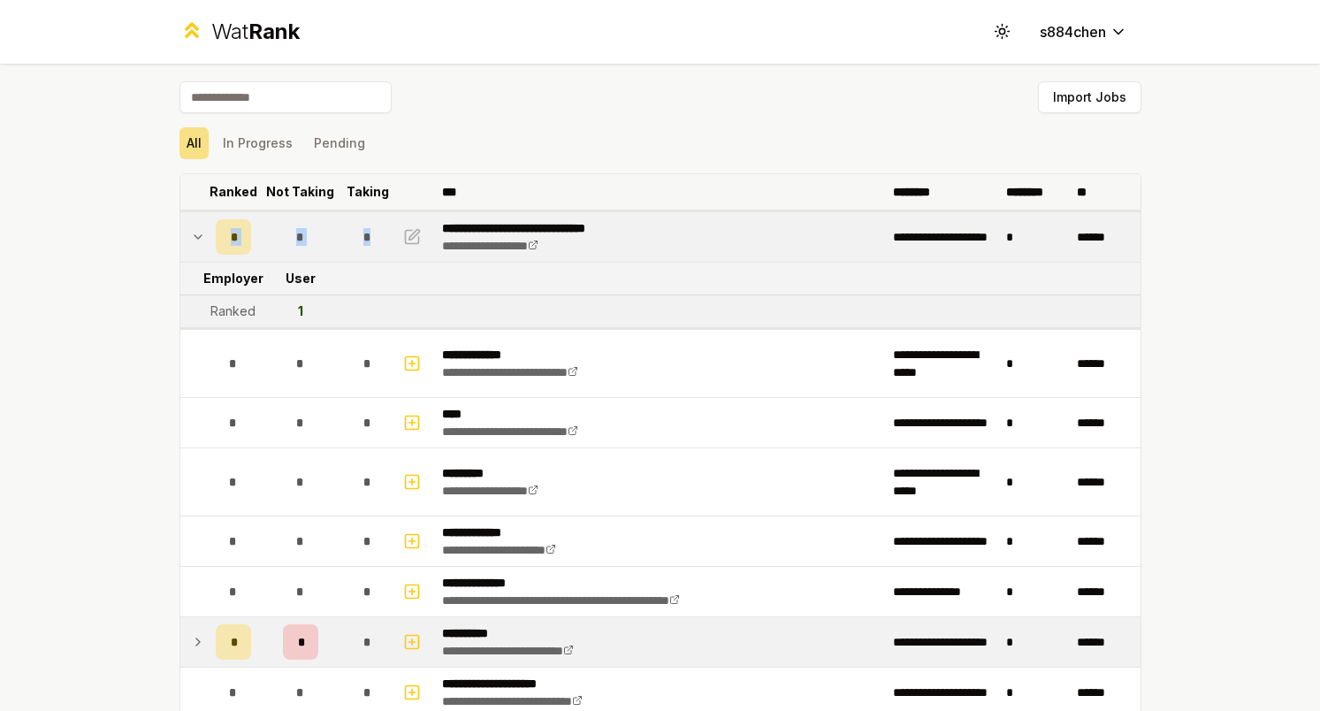
drag, startPoint x: 369, startPoint y: 234, endPoint x: 218, endPoint y: 200, distance: 155.1
click at [118, 180] on div "**********" at bounding box center [660, 355] width 1320 height 711
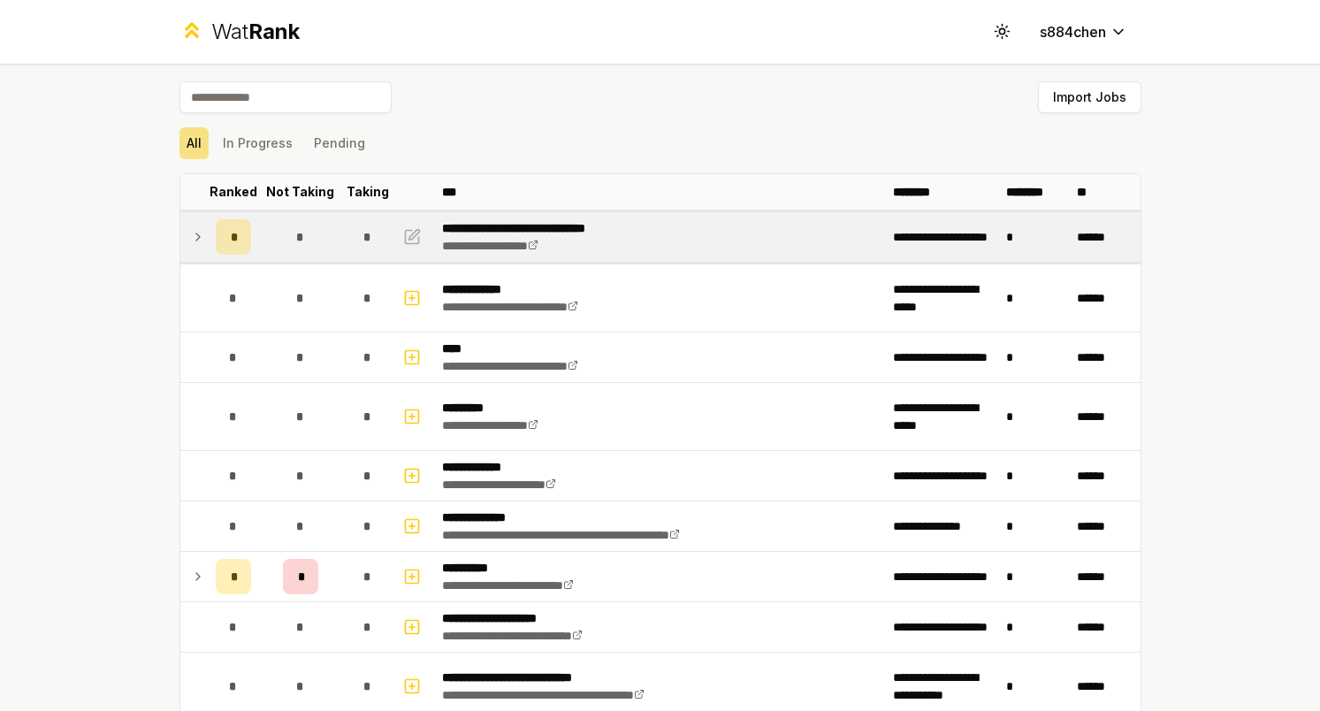
click at [195, 238] on icon at bounding box center [198, 236] width 14 height 21
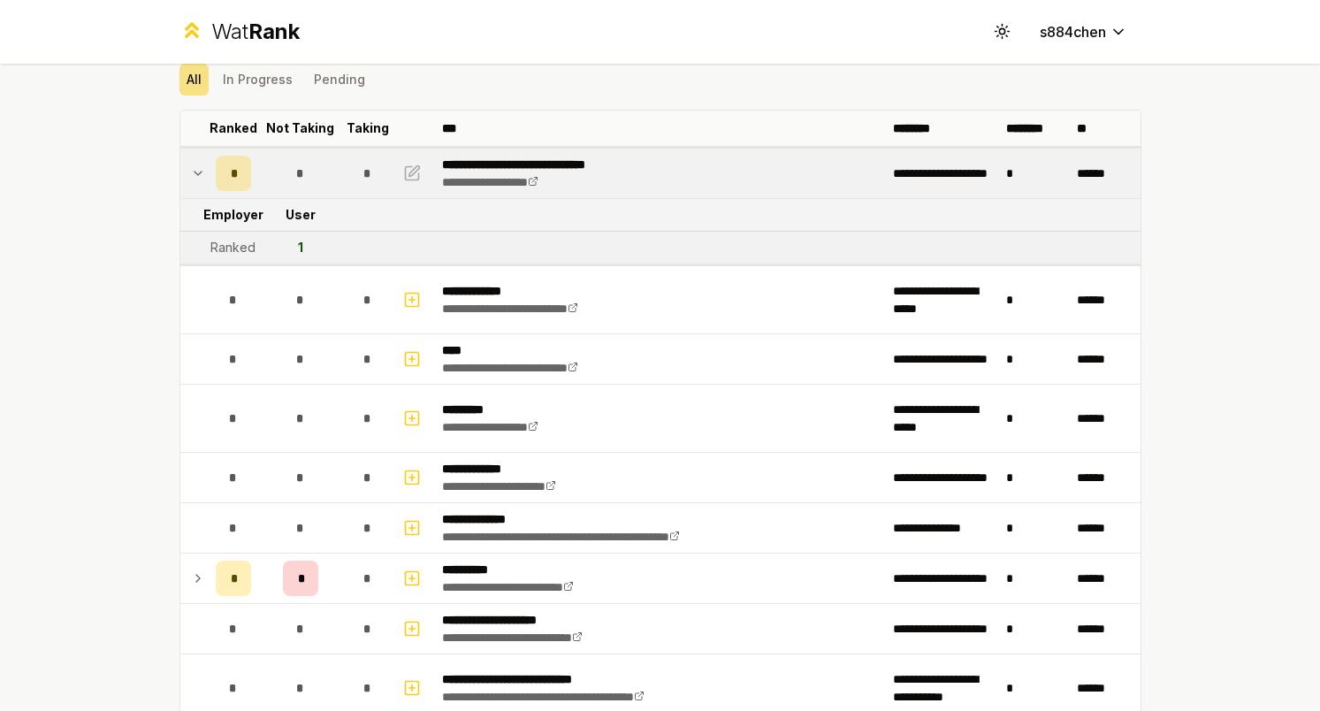
scroll to position [65, 0]
click at [195, 171] on icon at bounding box center [198, 172] width 14 height 21
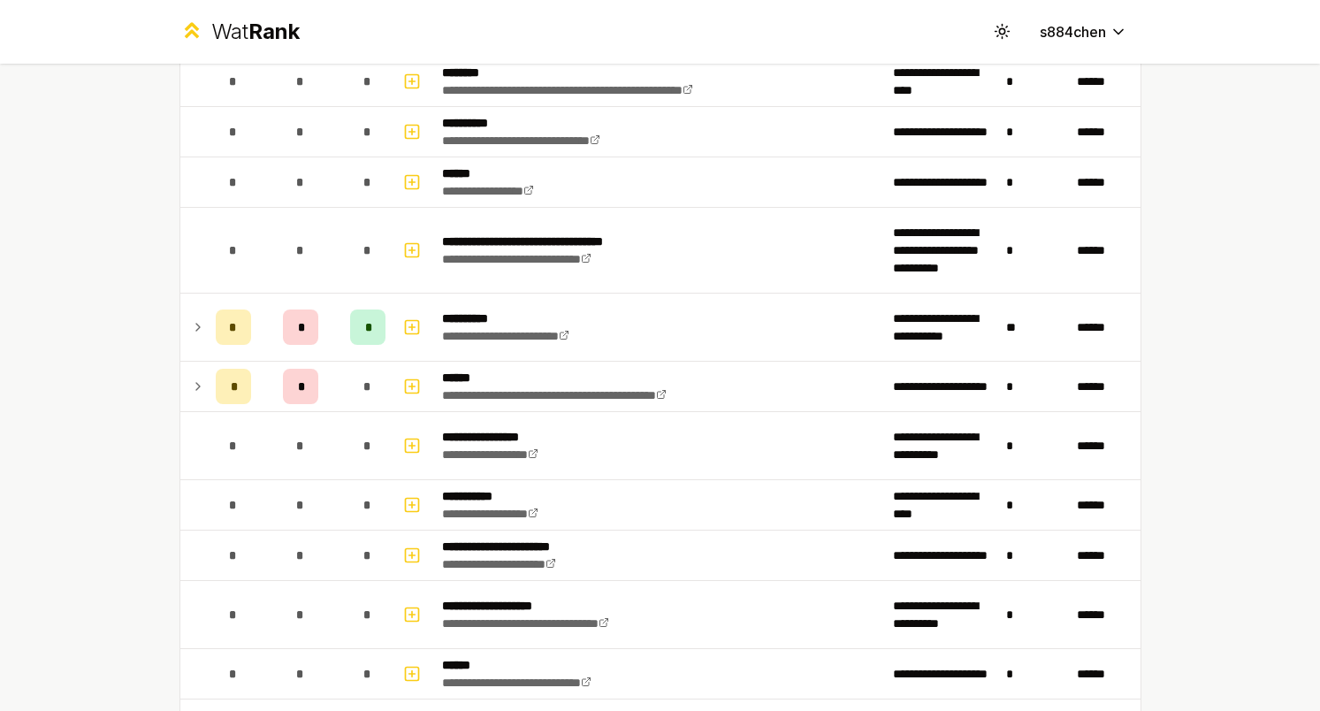
scroll to position [1020, 0]
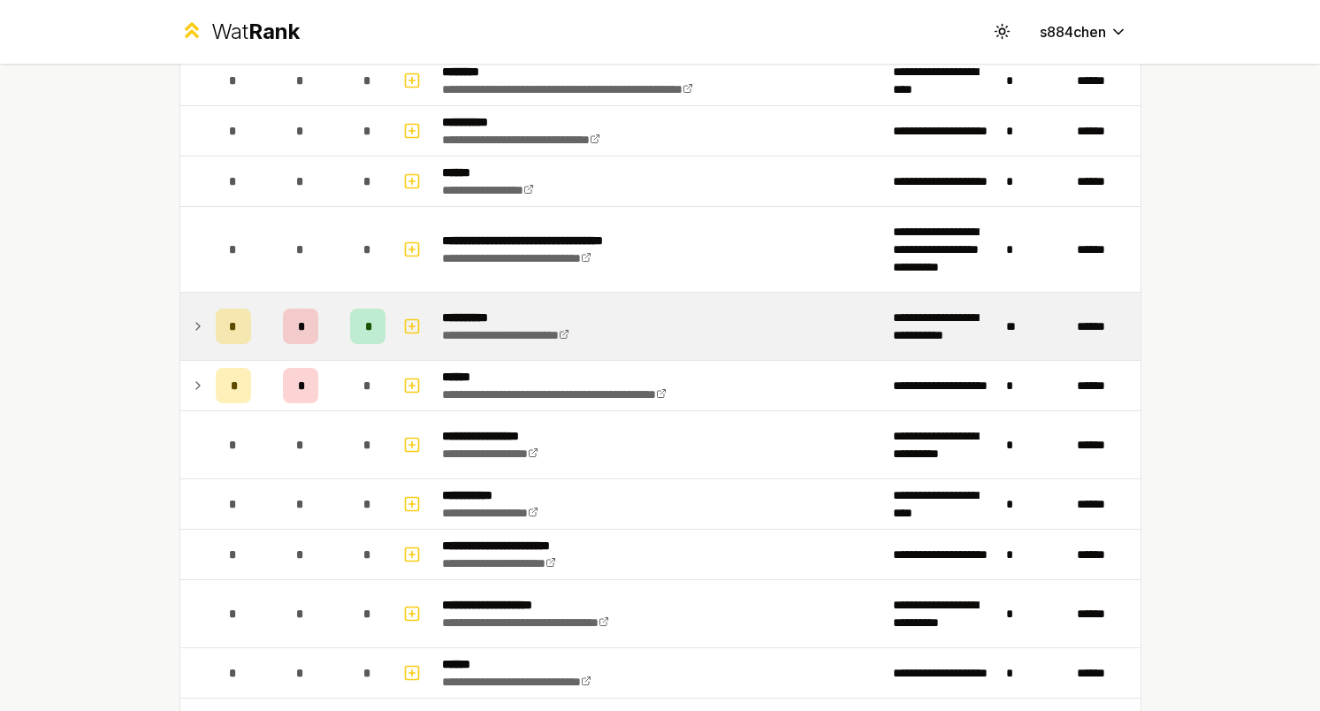
click at [201, 325] on icon at bounding box center [198, 326] width 14 height 21
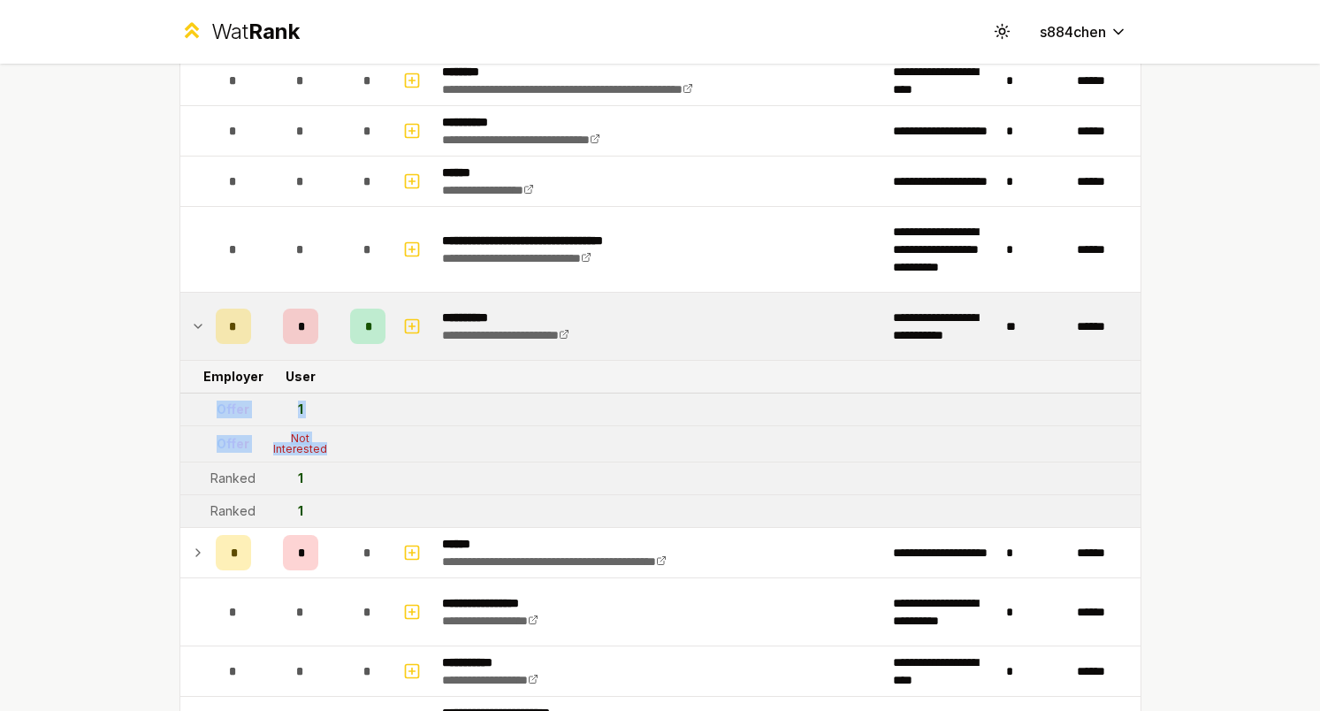
drag, startPoint x: 220, startPoint y: 407, endPoint x: 331, endPoint y: 448, distance: 118.1
click at [329, 448] on div "Not Interested" at bounding box center [300, 443] width 71 height 21
drag, startPoint x: 294, startPoint y: 402, endPoint x: 330, endPoint y: 408, distance: 35.8
click at [330, 408] on td "1" at bounding box center [300, 409] width 85 height 32
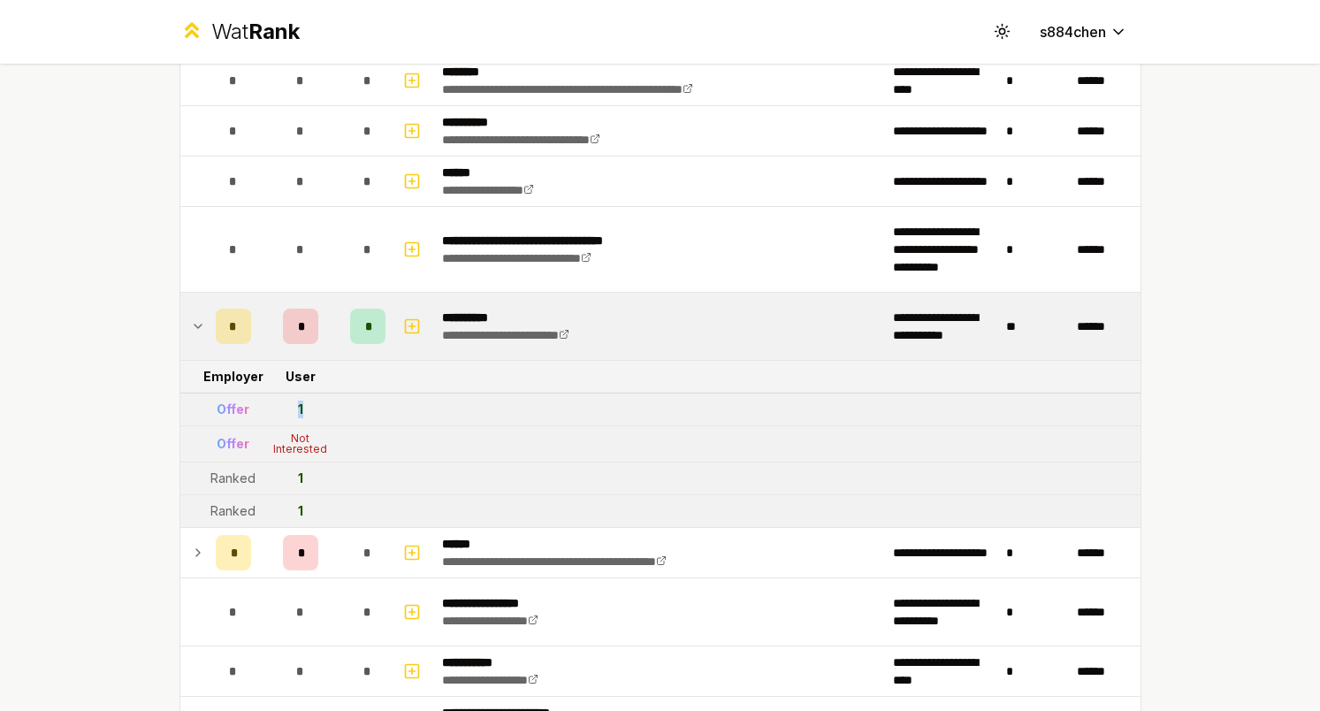
click at [337, 455] on td "Not Interested" at bounding box center [300, 443] width 85 height 35
drag, startPoint x: 293, startPoint y: 404, endPoint x: 320, endPoint y: 410, distance: 28.1
click at [320, 410] on td "1" at bounding box center [300, 409] width 85 height 32
drag, startPoint x: 262, startPoint y: 406, endPoint x: 212, endPoint y: 406, distance: 49.5
click at [211, 406] on tr "Offer 1" at bounding box center [660, 409] width 960 height 33
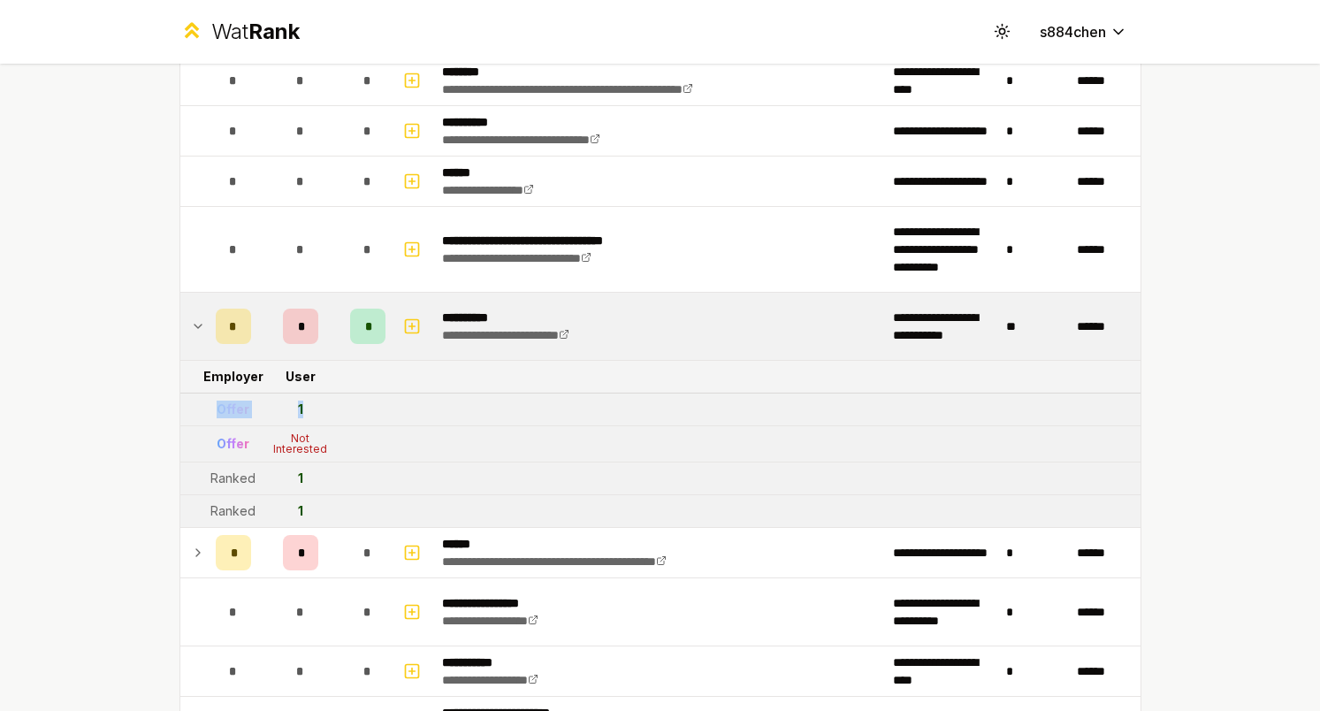
drag, startPoint x: 212, startPoint y: 406, endPoint x: 385, endPoint y: 405, distance: 172.4
click at [385, 405] on tr "Offer 1" at bounding box center [660, 409] width 960 height 33
drag, startPoint x: 339, startPoint y: 455, endPoint x: 286, endPoint y: 434, distance: 56.3
click at [286, 434] on td "Not Interested" at bounding box center [300, 443] width 85 height 35
click at [350, 446] on tr "Offer Not Interested" at bounding box center [660, 444] width 960 height 36
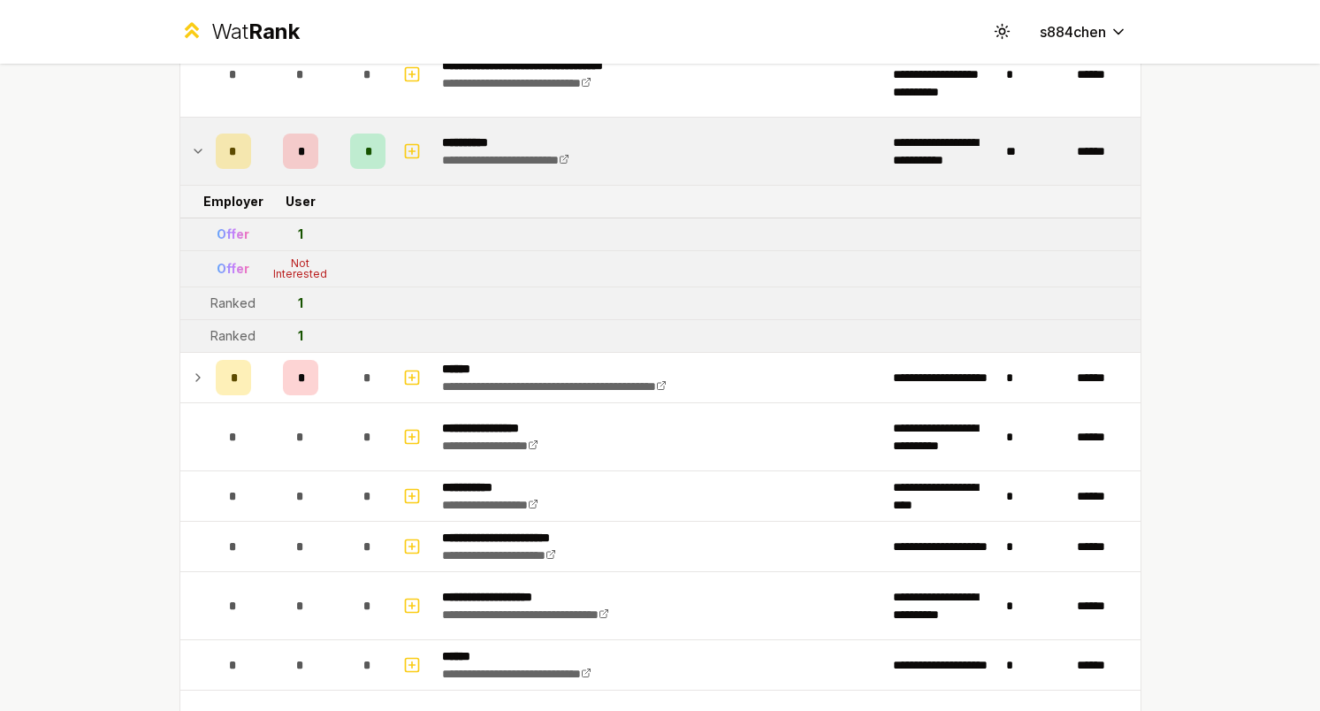
scroll to position [1202, 0]
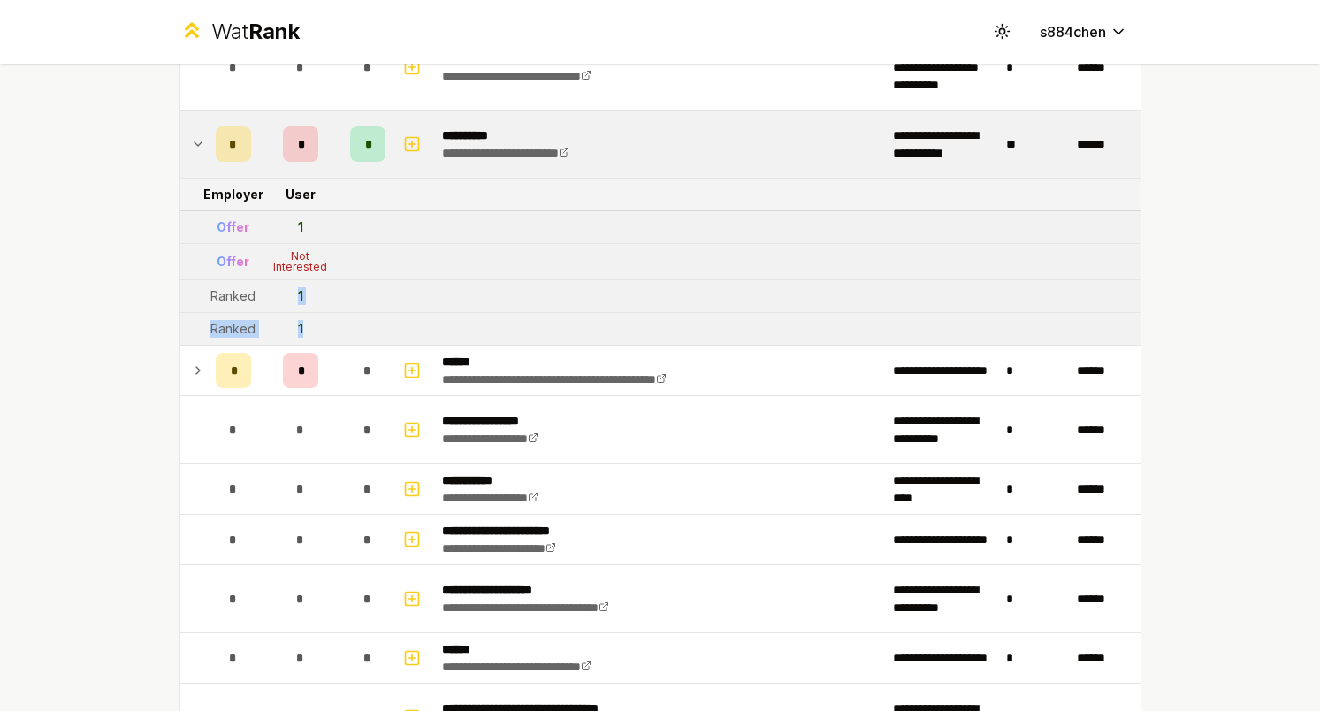
drag, startPoint x: 324, startPoint y: 324, endPoint x: 289, endPoint y: 300, distance: 41.9
click at [289, 300] on tbody "**********" at bounding box center [660, 710] width 960 height 3404
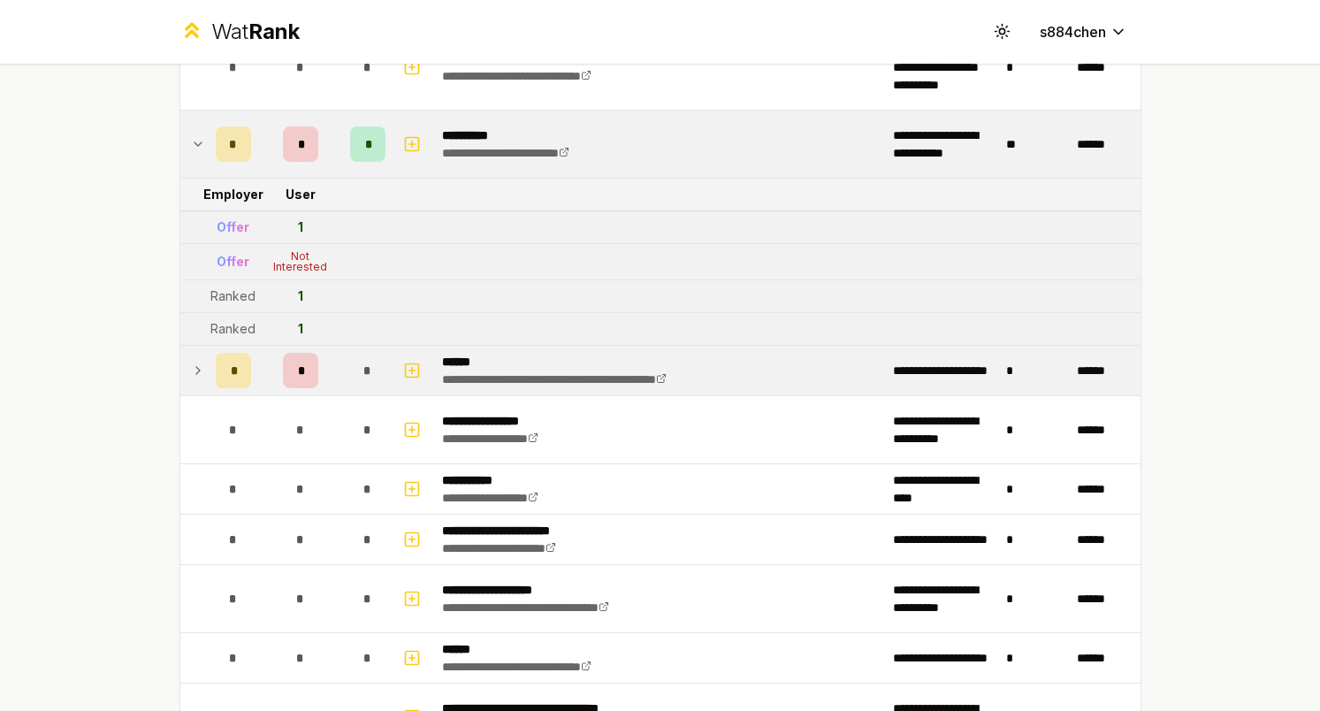
click at [292, 365] on div "*" at bounding box center [300, 370] width 35 height 35
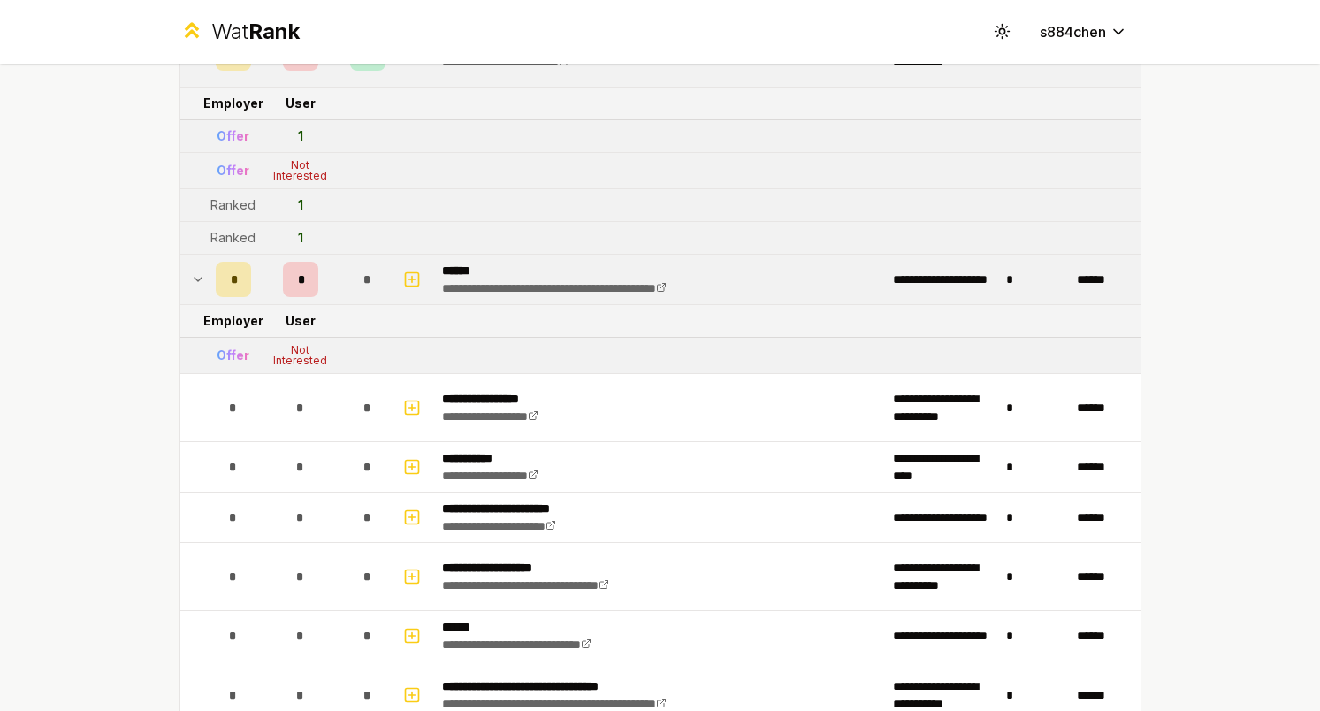
click at [379, 279] on div "*" at bounding box center [367, 279] width 35 height 35
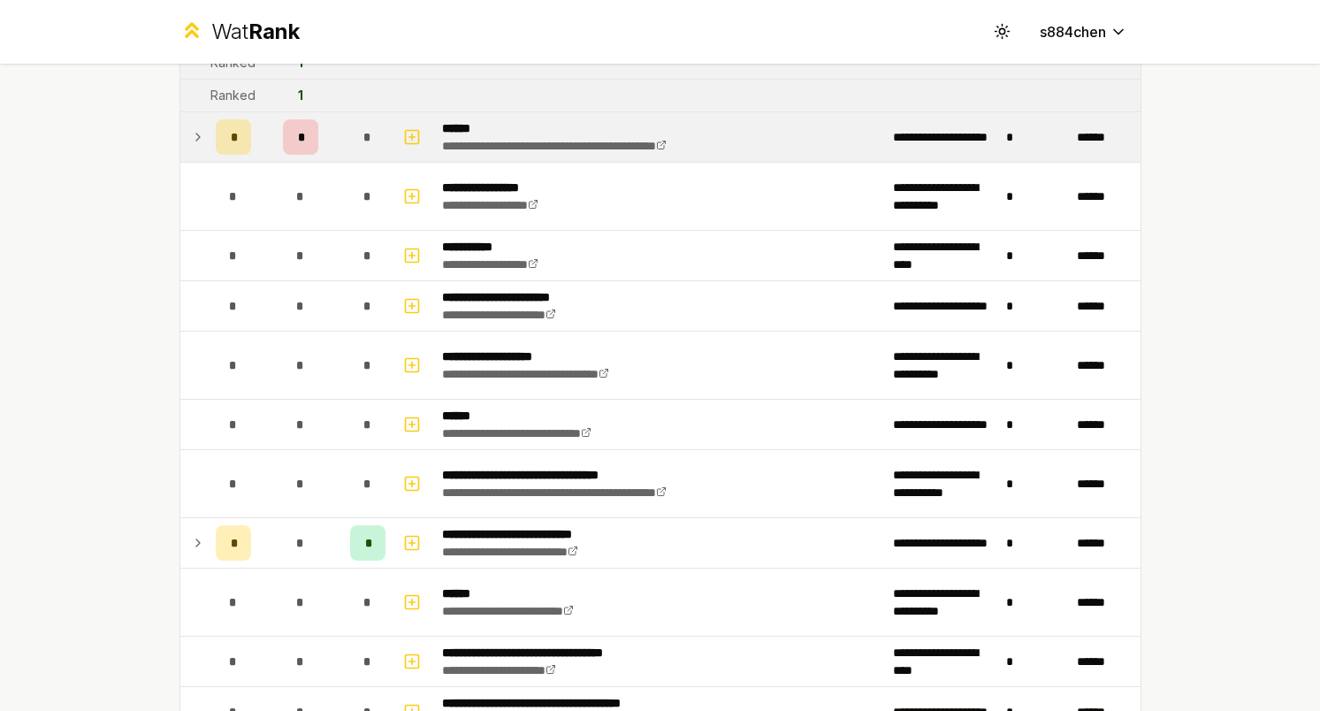
scroll to position [1691, 0]
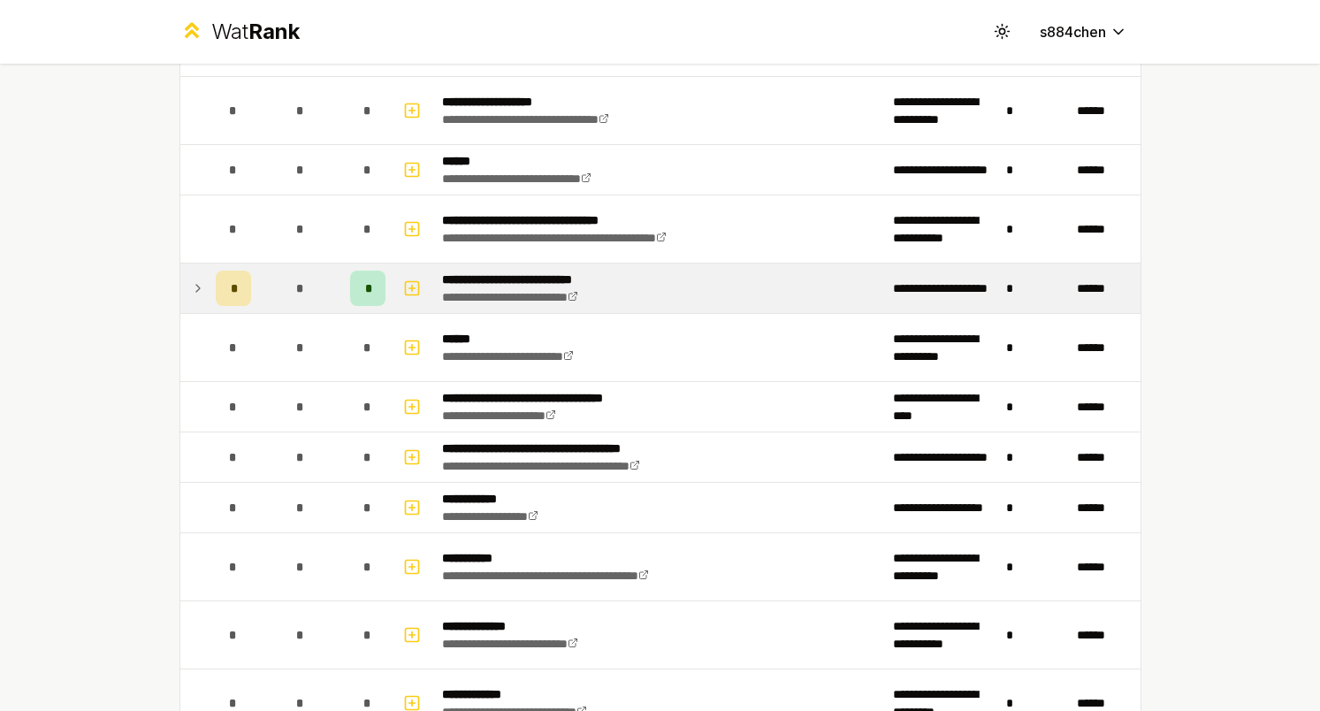
click at [319, 294] on td "*" at bounding box center [300, 288] width 85 height 50
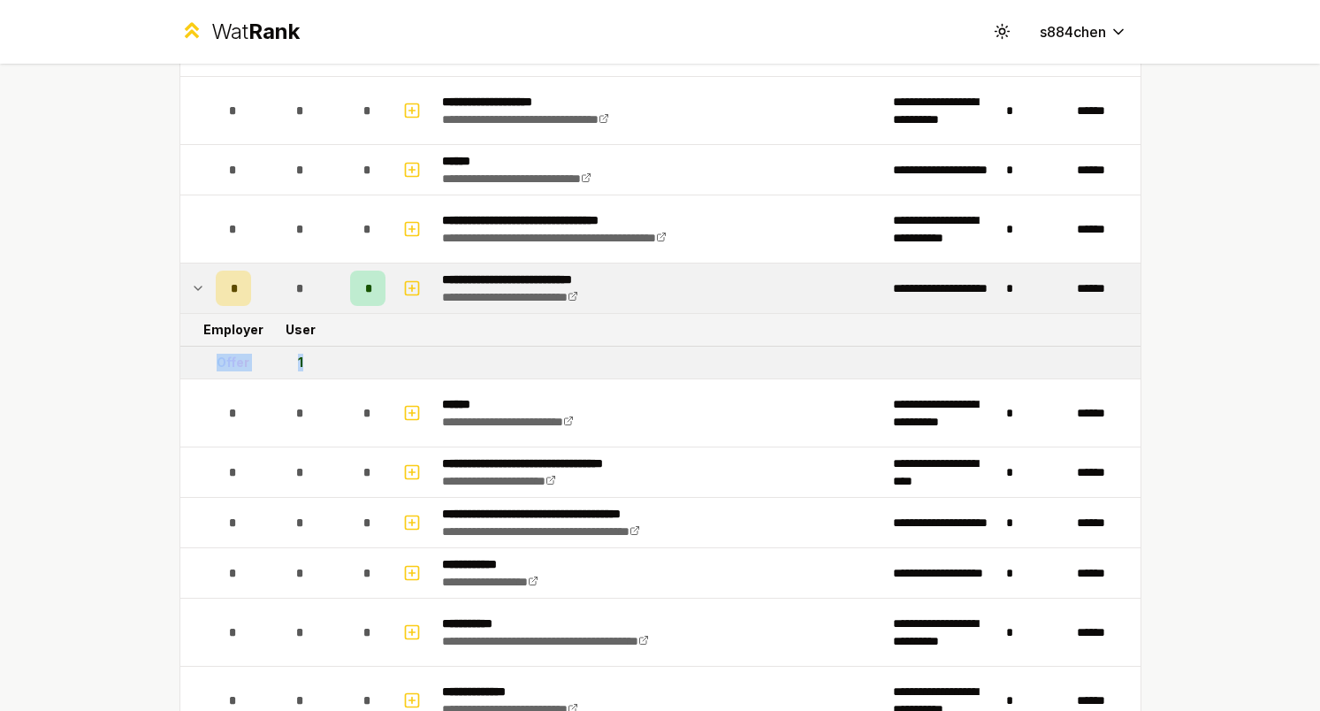
drag, startPoint x: 329, startPoint y: 367, endPoint x: 197, endPoint y: 367, distance: 131.7
click at [197, 367] on tr "Offer 1" at bounding box center [660, 363] width 960 height 33
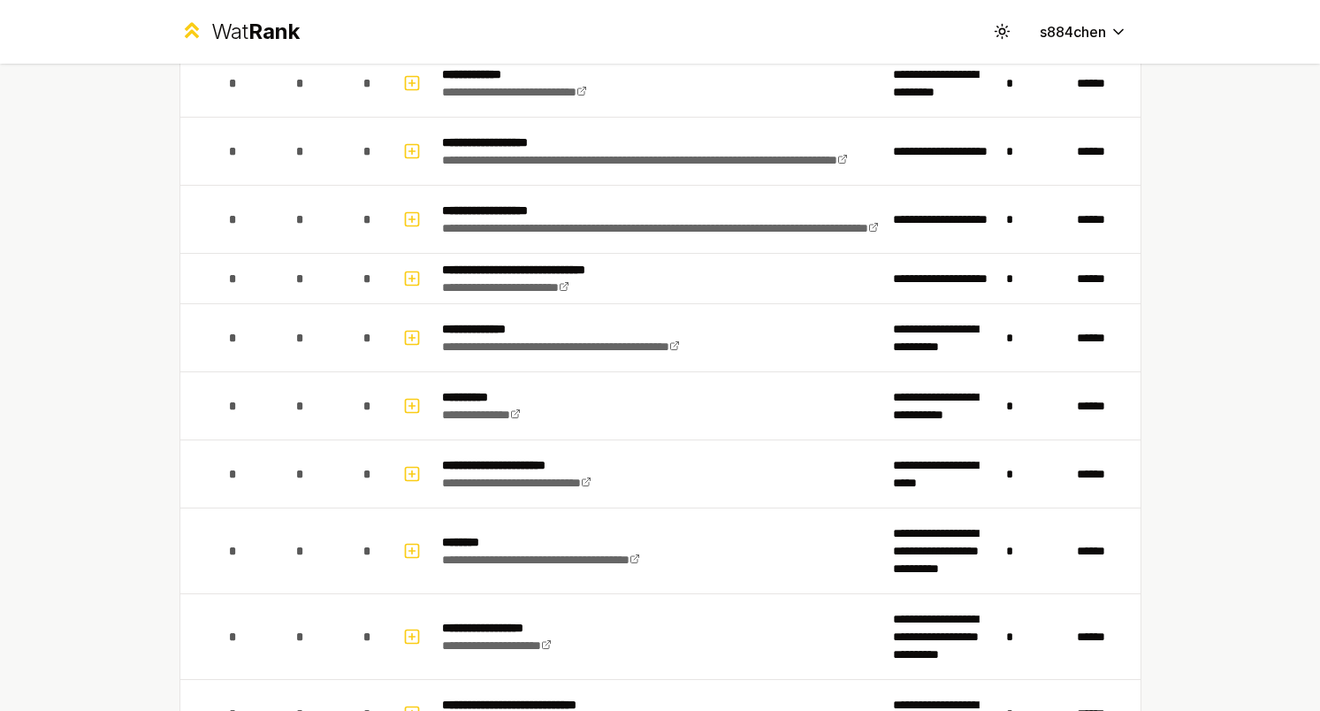
scroll to position [3080, 0]
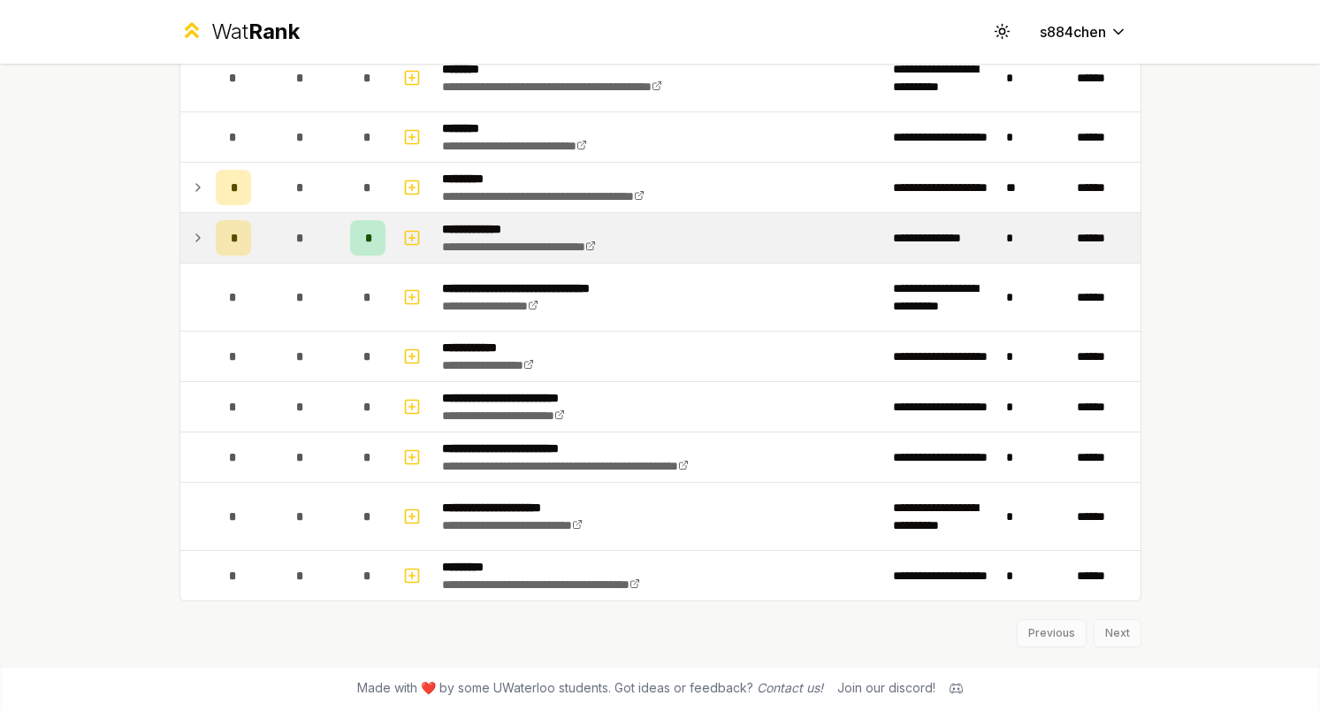
click at [283, 235] on div "*" at bounding box center [300, 237] width 35 height 35
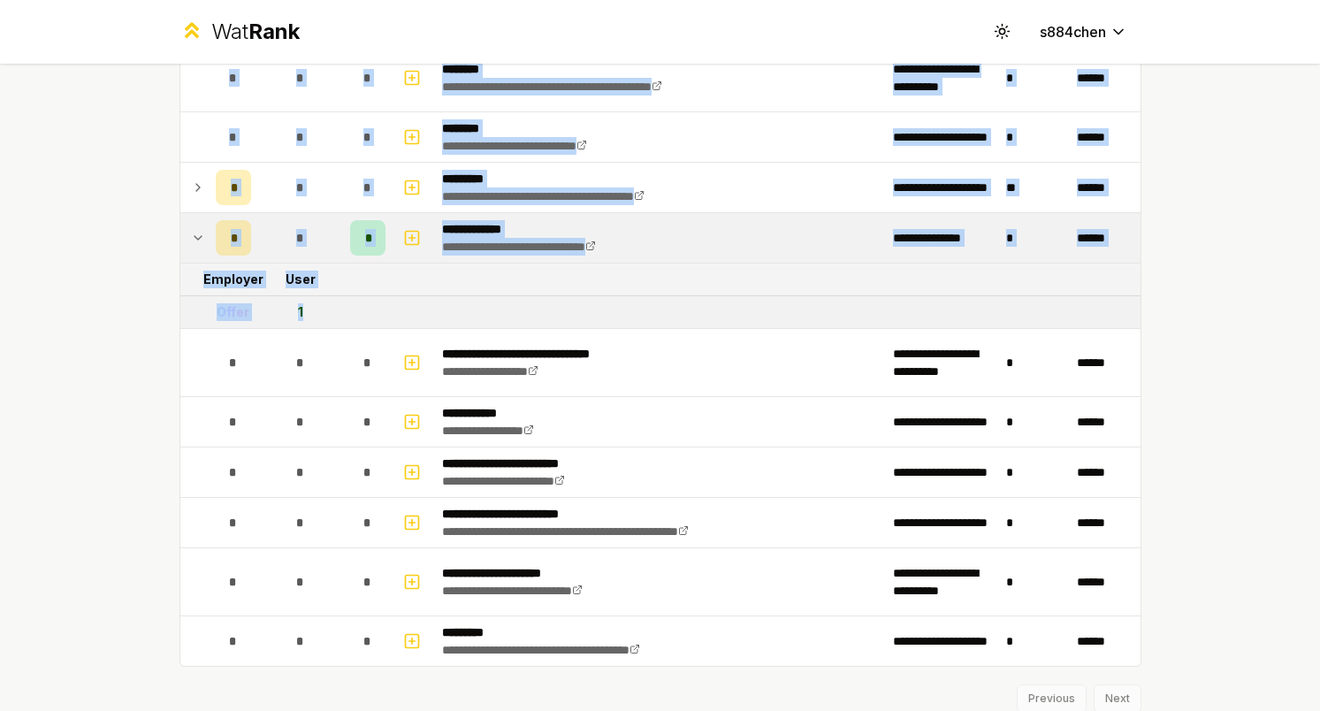
drag, startPoint x: 321, startPoint y: 319, endPoint x: 132, endPoint y: 319, distance: 189.2
click at [132, 319] on div "**********" at bounding box center [660, 355] width 1320 height 711
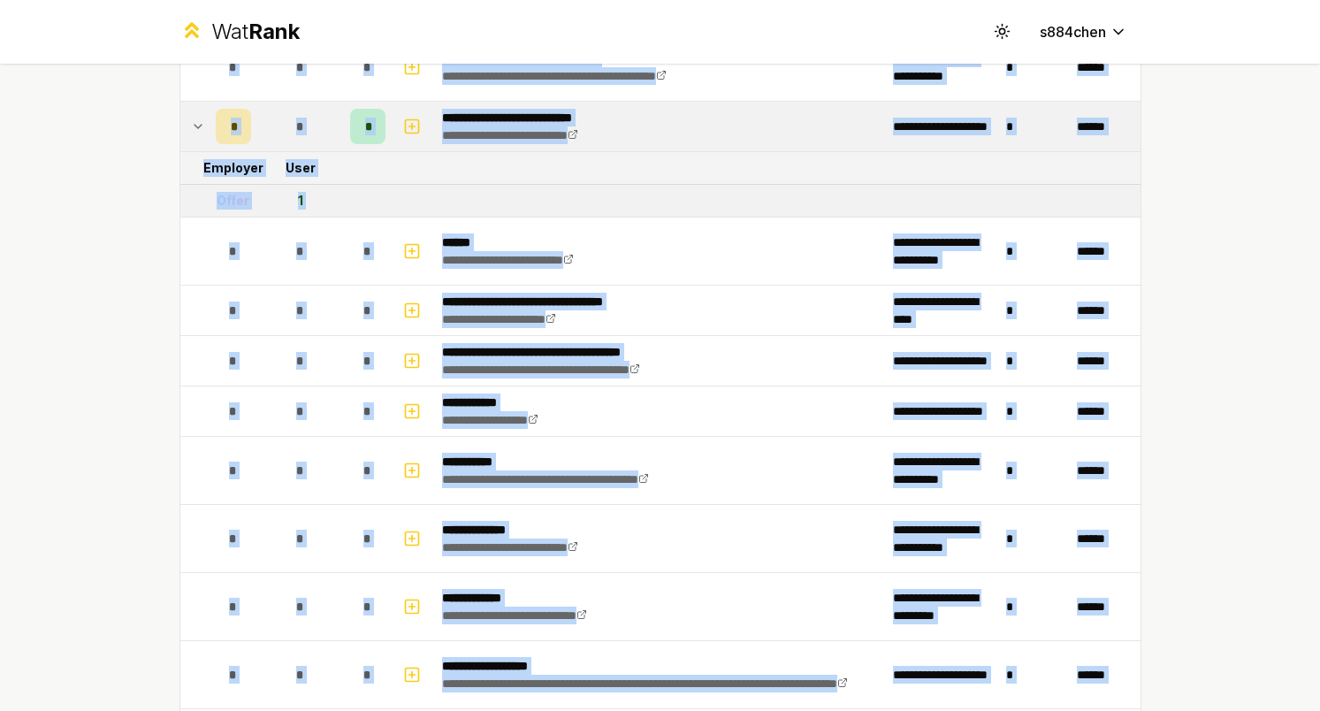
click at [132, 319] on div "**********" at bounding box center [660, 355] width 1320 height 711
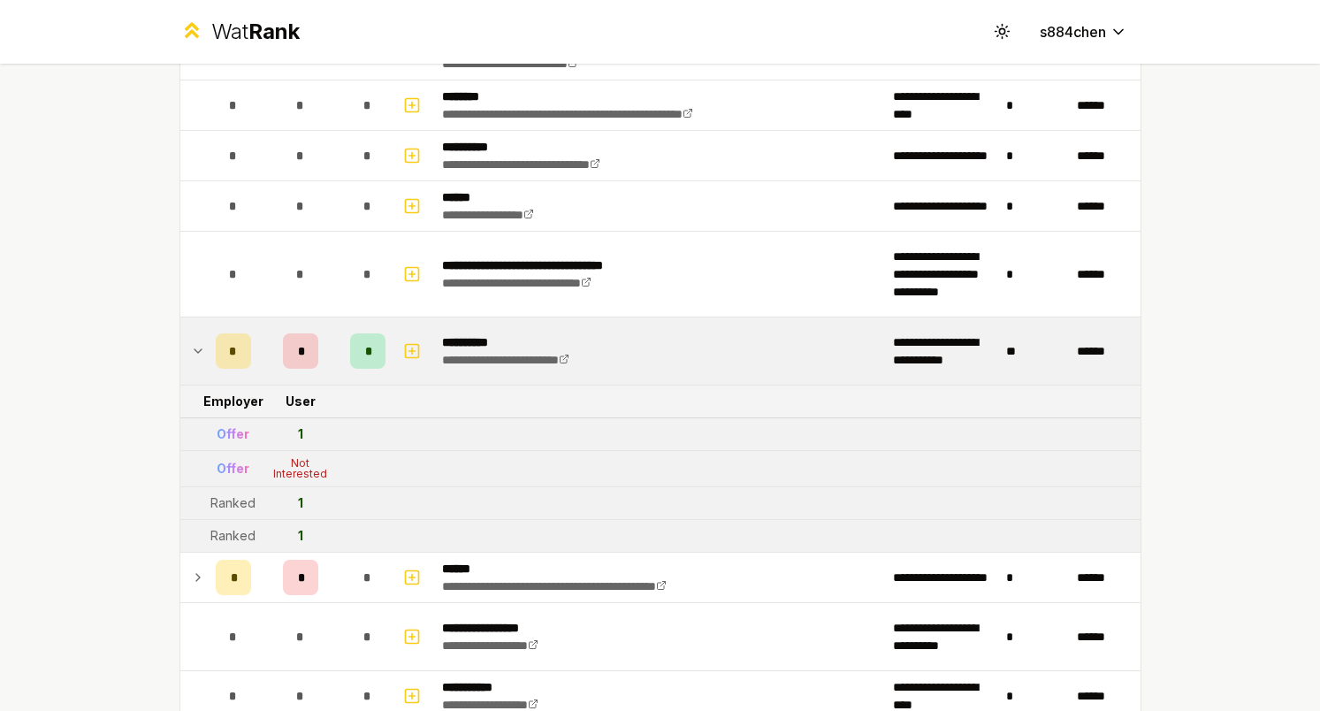
scroll to position [0, 0]
